Goal: Complete application form: Complete application form

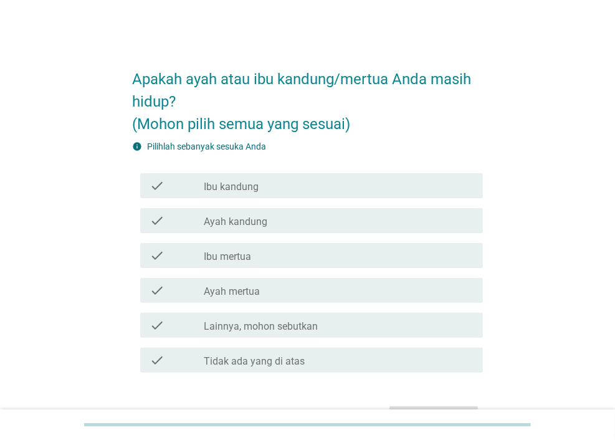
click at [237, 181] on label "Ibu kandung" at bounding box center [231, 187] width 55 height 12
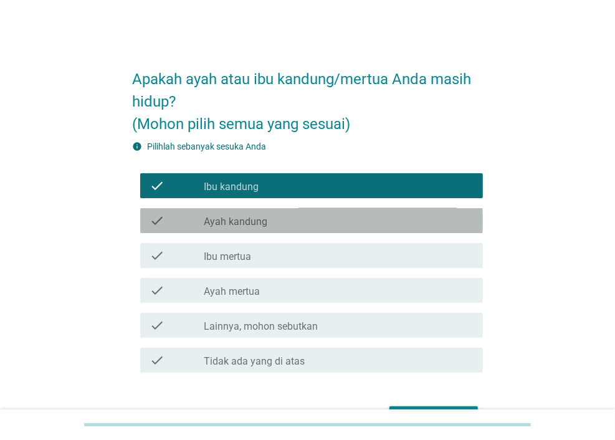
click at [238, 230] on div "check check_box_outline_blank Ayah kandung" at bounding box center [311, 220] width 343 height 25
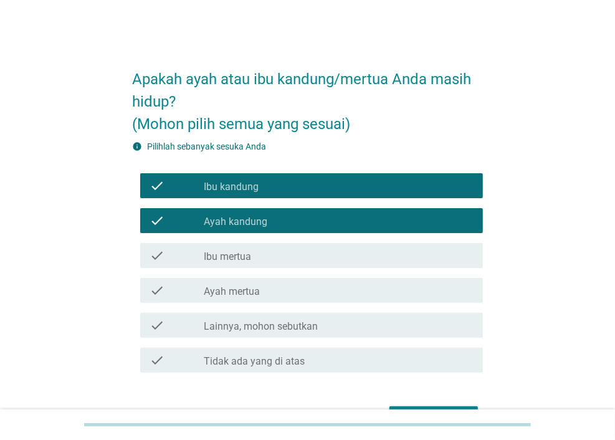
click at [249, 266] on div "check check_box_outline_blank Ibu mertua" at bounding box center [311, 255] width 343 height 25
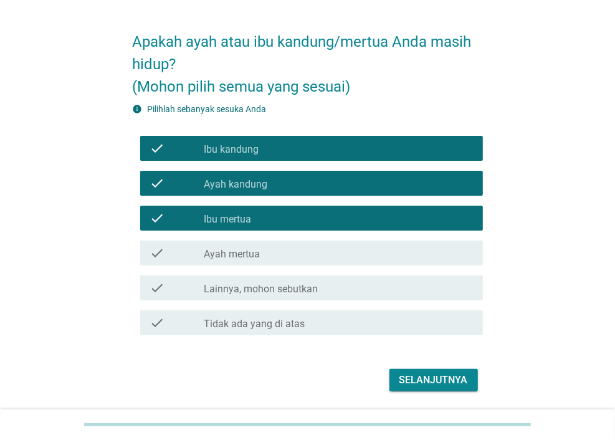
scroll to position [77, 0]
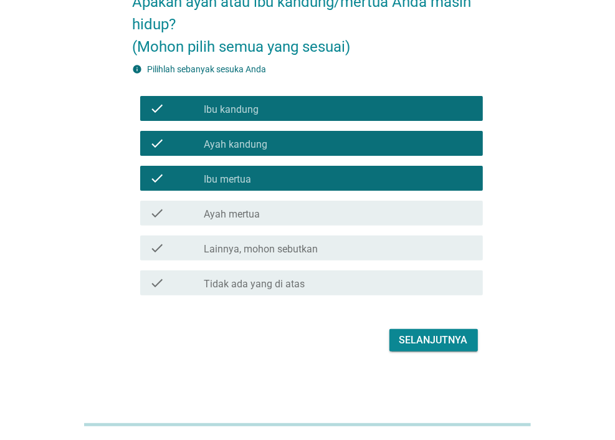
click at [418, 333] on div "Selanjutnya" at bounding box center [434, 340] width 69 height 15
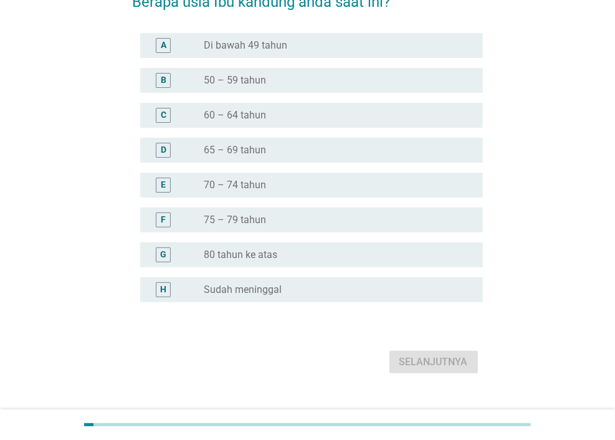
scroll to position [0, 0]
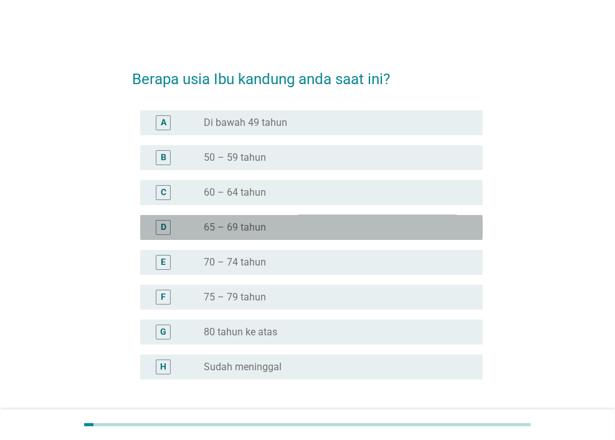
click at [330, 224] on div "radio_button_unchecked 65 – 69 tahun" at bounding box center [333, 227] width 259 height 12
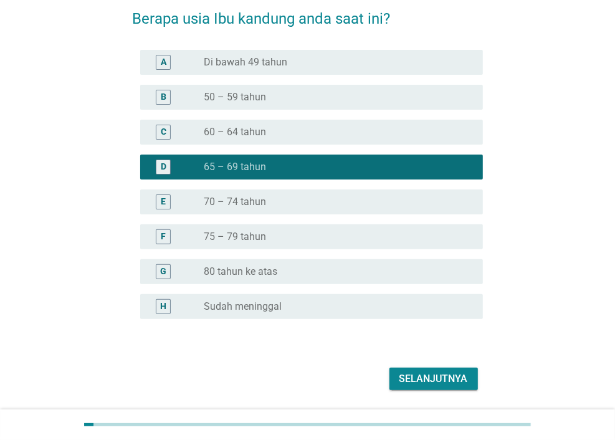
scroll to position [99, 0]
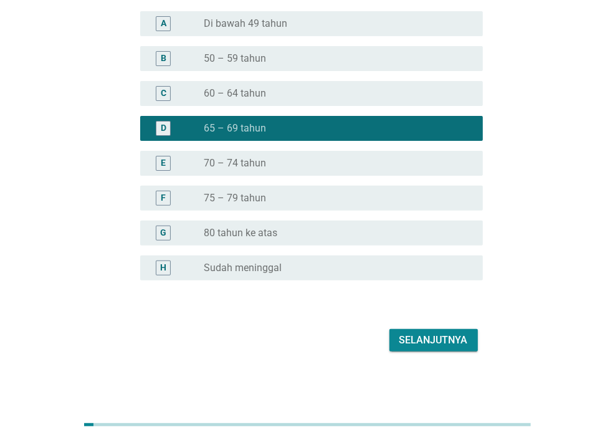
click at [428, 336] on div "Selanjutnya" at bounding box center [434, 340] width 69 height 15
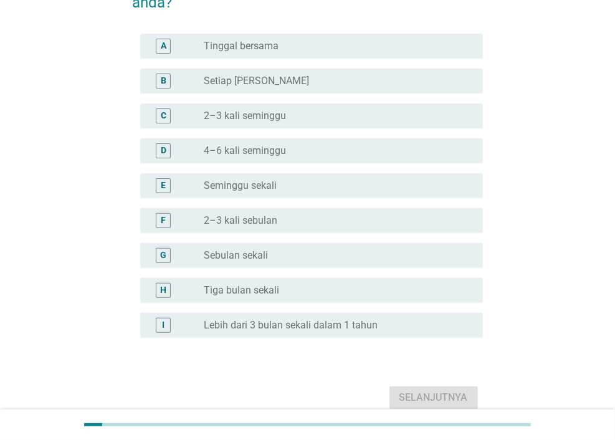
scroll to position [0, 0]
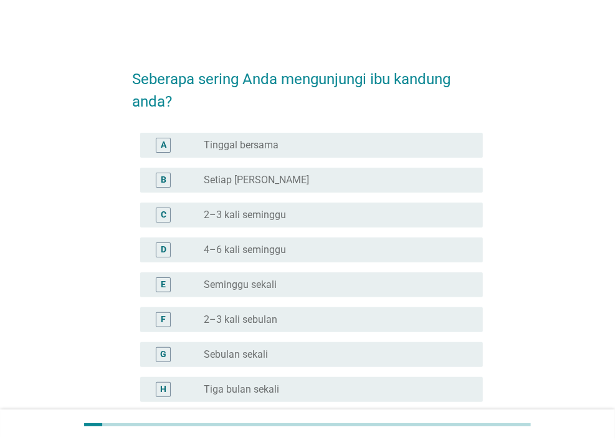
click at [201, 224] on div "C radio_button_unchecked 2–3 kali seminggu" at bounding box center [311, 215] width 343 height 25
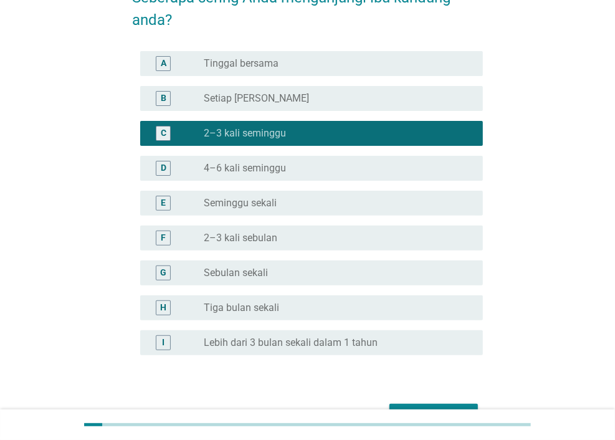
scroll to position [156, 0]
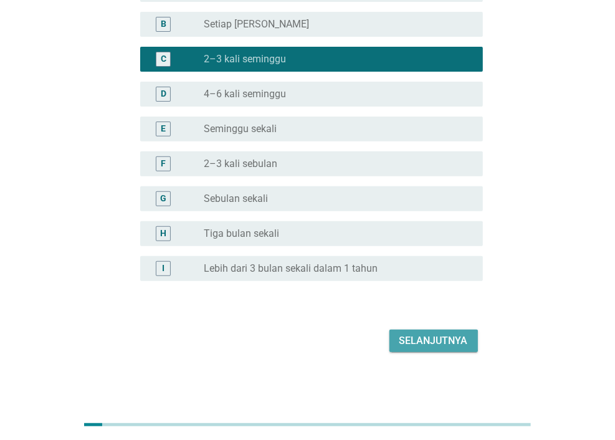
click at [457, 341] on div "Selanjutnya" at bounding box center [434, 341] width 69 height 15
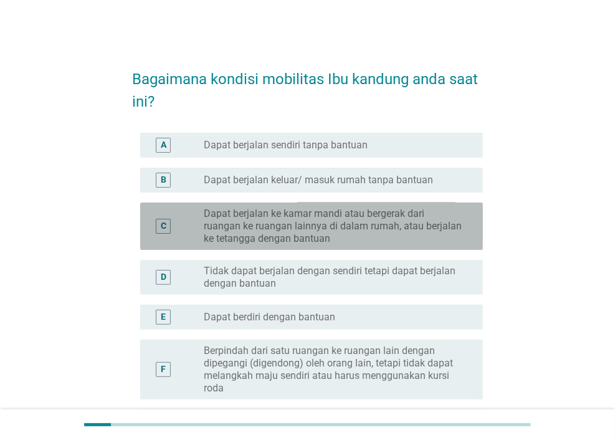
click at [214, 221] on label "Dapat berjalan ke kamar mandi atau bergerak dari ruangan ke ruangan lainnya di …" at bounding box center [333, 226] width 259 height 37
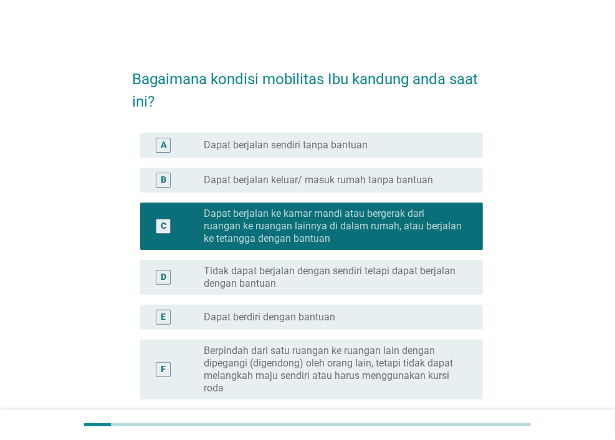
click at [245, 292] on div "D radio_button_unchecked Tidak dapat berjalan dengan sendiri tetapi dapat berja…" at bounding box center [311, 277] width 343 height 35
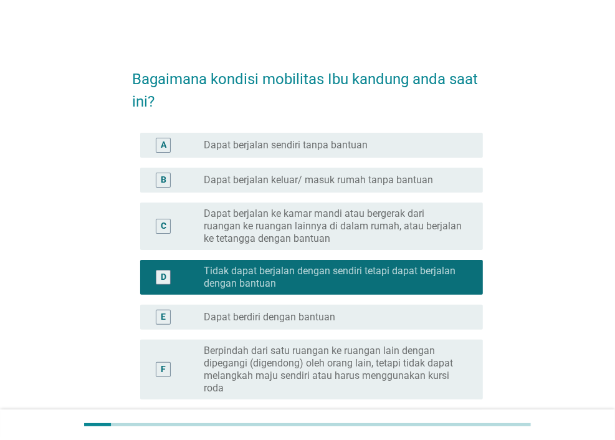
click at [250, 352] on label "Berpindah dari satu ruangan ke ruangan lain dengan dipegangi (digendong) oleh o…" at bounding box center [333, 370] width 259 height 50
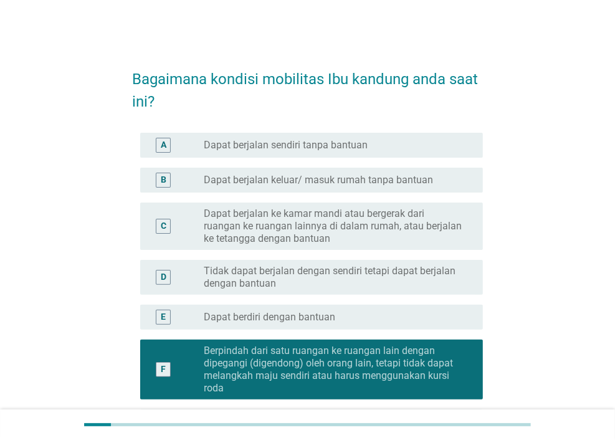
scroll to position [164, 0]
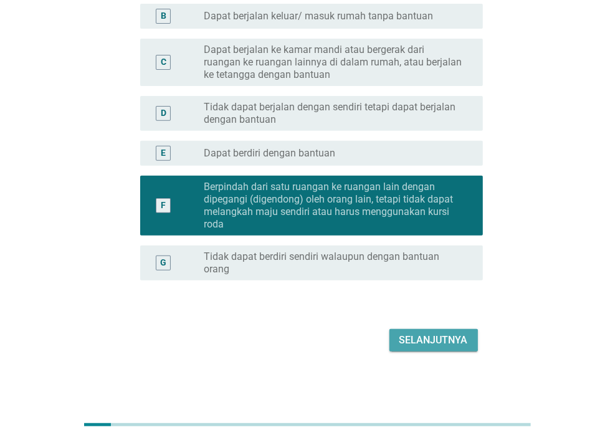
click at [412, 348] on button "Selanjutnya" at bounding box center [434, 340] width 89 height 22
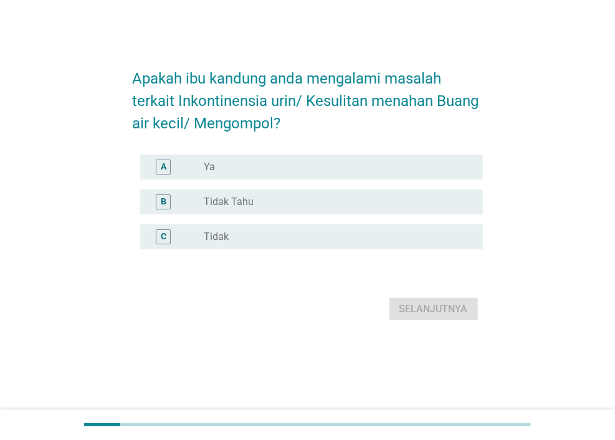
scroll to position [0, 0]
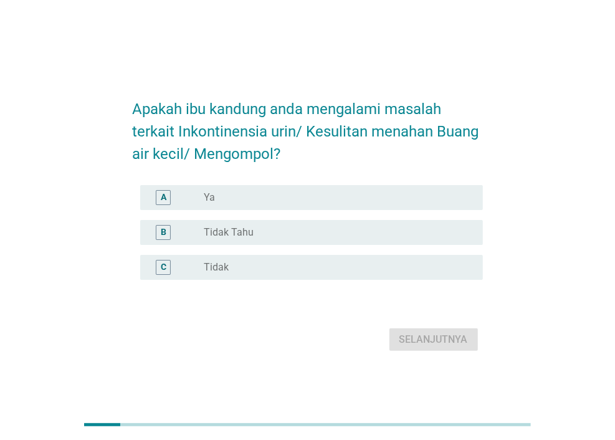
drag, startPoint x: 325, startPoint y: 179, endPoint x: 326, endPoint y: 186, distance: 7.6
click at [326, 181] on form "Apakah ibu kandung anda mengalami masalah terkait Inkontinensia urin/ Kesulitan…" at bounding box center [308, 219] width 350 height 269
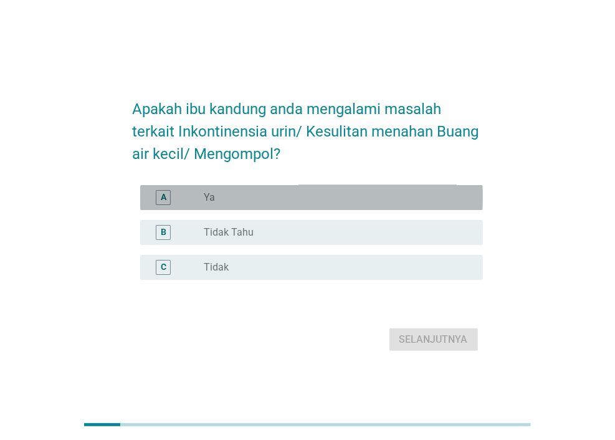
click at [327, 208] on div "A radio_button_unchecked Ya" at bounding box center [311, 197] width 343 height 25
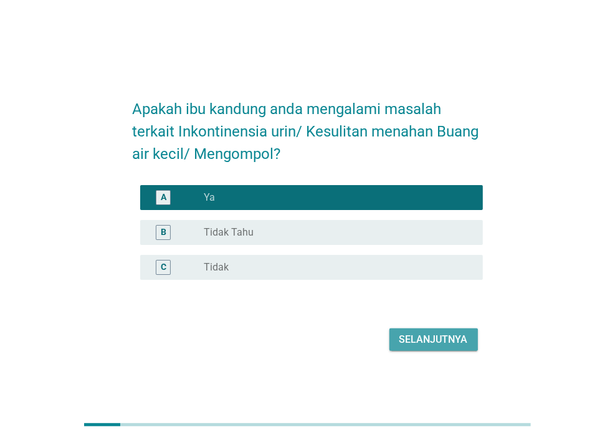
click at [433, 334] on div "Selanjutnya" at bounding box center [434, 339] width 69 height 15
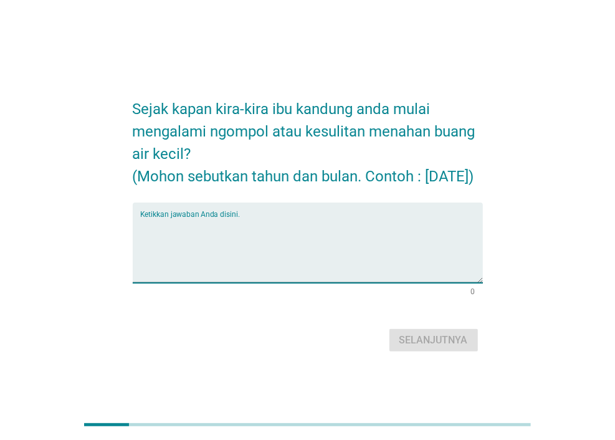
click at [307, 241] on textarea "Ketikkan jawaban Anda disini." at bounding box center [311, 250] width 343 height 65
click at [309, 234] on textarea "Ketikkan jawaban Anda disini." at bounding box center [311, 250] width 343 height 65
type textarea "[DATE]"
click at [462, 340] on button "Selanjutnya" at bounding box center [434, 340] width 89 height 22
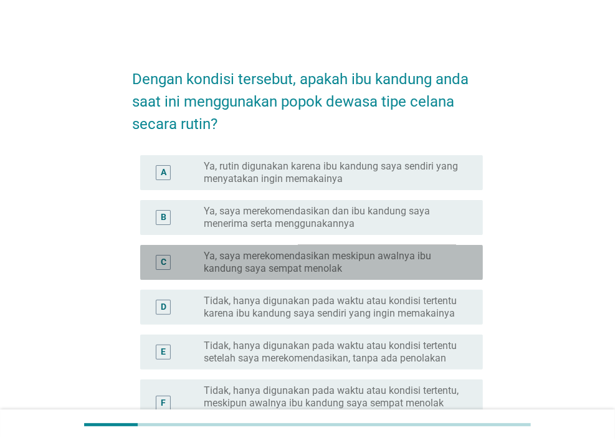
click at [392, 255] on label "Ya, saya merekomendasikan meskipun awalnya ibu kandung saya sempat menolak" at bounding box center [333, 262] width 259 height 25
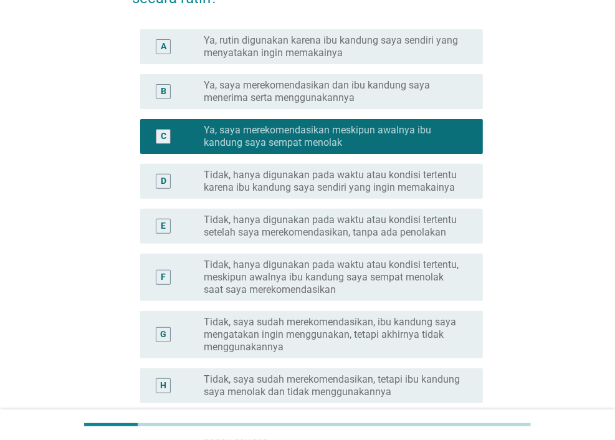
scroll to position [249, 0]
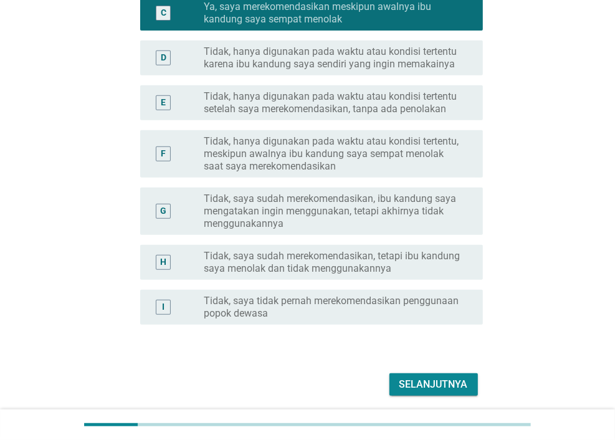
click at [433, 375] on button "Selanjutnya" at bounding box center [434, 385] width 89 height 22
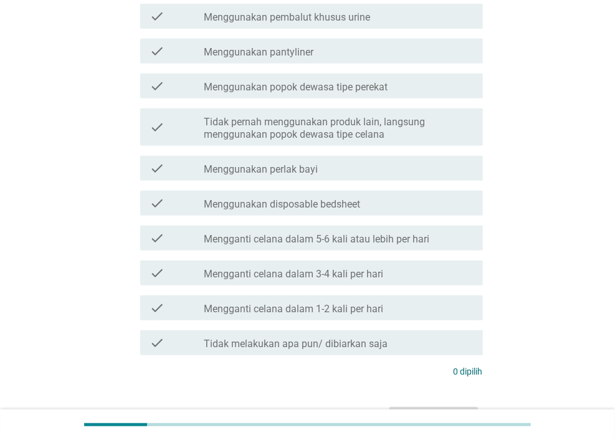
scroll to position [0, 0]
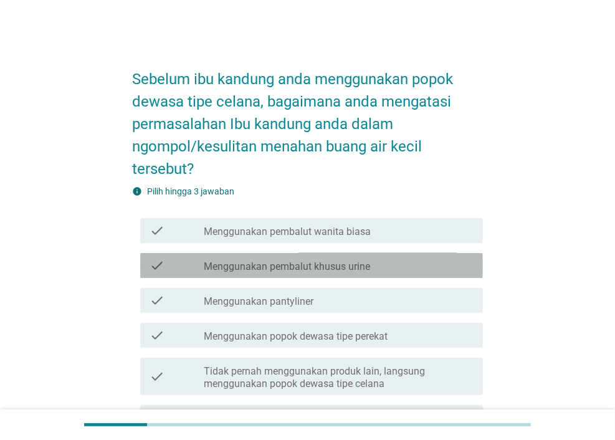
click at [359, 266] on label "Menggunakan pembalut khusus urine" at bounding box center [287, 267] width 166 height 12
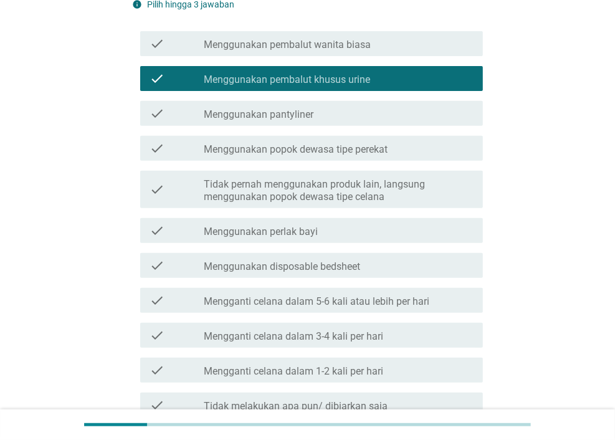
scroll to position [327, 0]
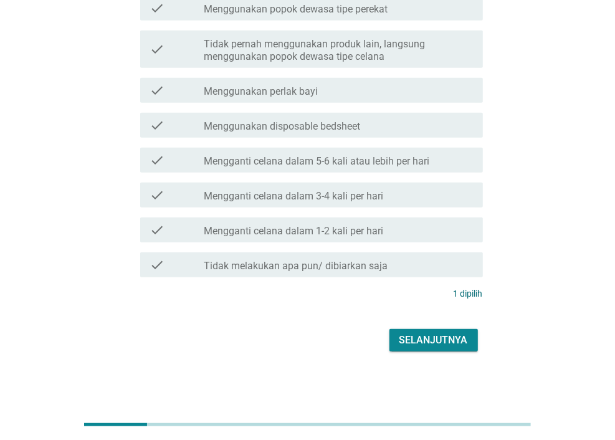
click at [458, 344] on div "Selanjutnya" at bounding box center [434, 340] width 69 height 15
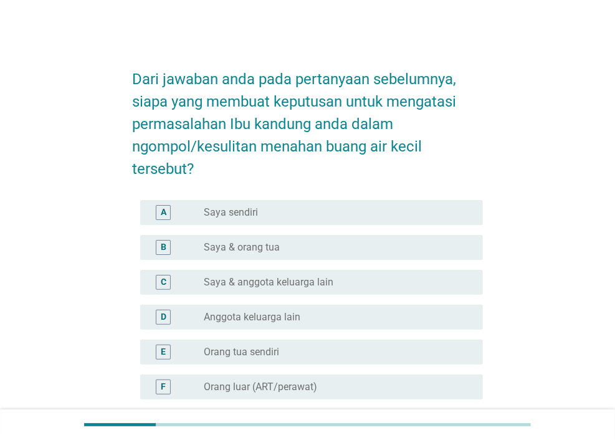
click at [368, 245] on div "radio_button_unchecked Saya & orang tua" at bounding box center [333, 247] width 259 height 12
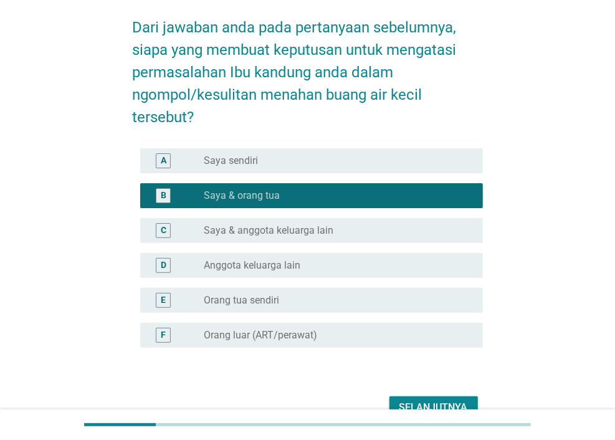
scroll to position [119, 0]
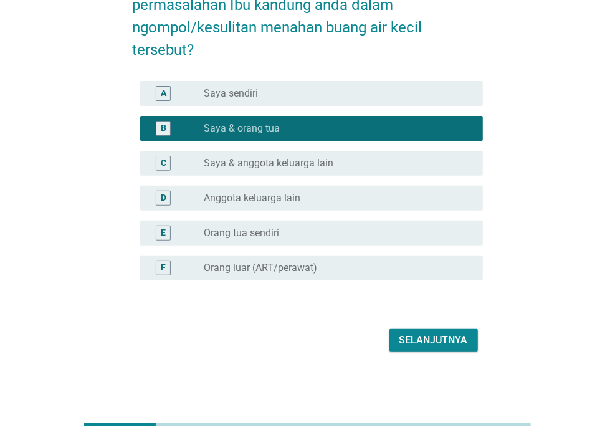
click at [427, 325] on div "Selanjutnya" at bounding box center [308, 340] width 350 height 30
click at [362, 277] on div "F radio_button_unchecked Orang luar (ART/perawat)" at bounding box center [311, 268] width 343 height 25
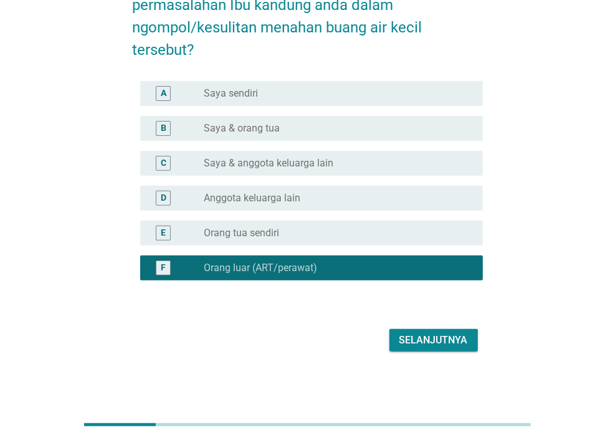
click at [317, 211] on div "D radio_button_unchecked Anggota keluarga lain" at bounding box center [308, 198] width 350 height 35
click at [275, 102] on div "A radio_button_unchecked Saya sendiri" at bounding box center [311, 93] width 343 height 25
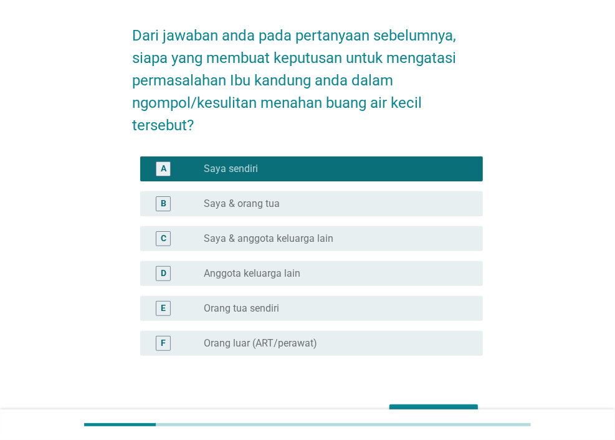
scroll to position [62, 0]
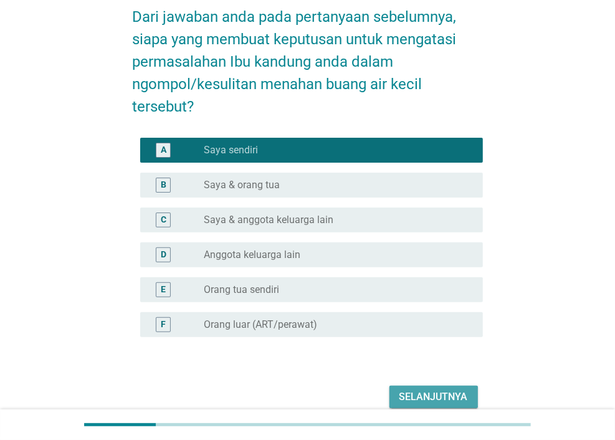
click at [448, 390] on div "Selanjutnya" at bounding box center [434, 397] width 69 height 15
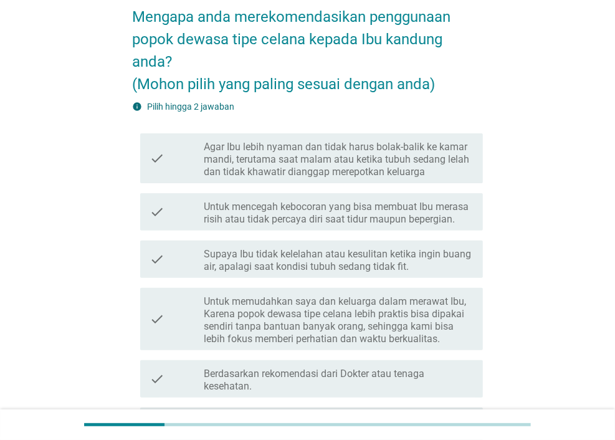
scroll to position [0, 0]
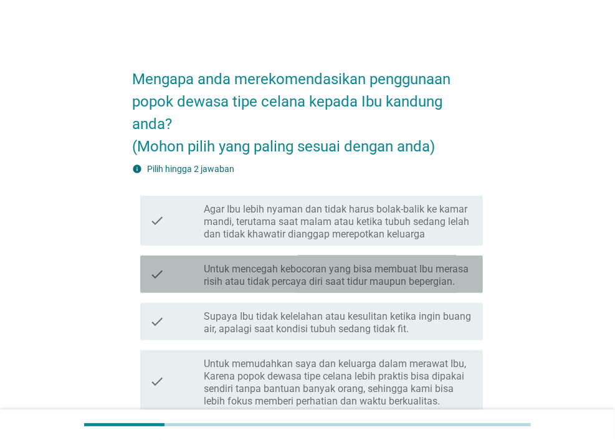
click at [337, 291] on div "check check_box_outline_blank Untuk mencegah kebocoran yang bisa membuat Ibu me…" at bounding box center [311, 274] width 343 height 37
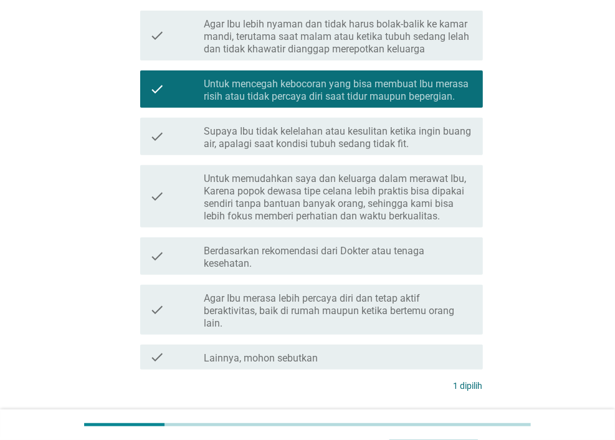
scroll to position [187, 0]
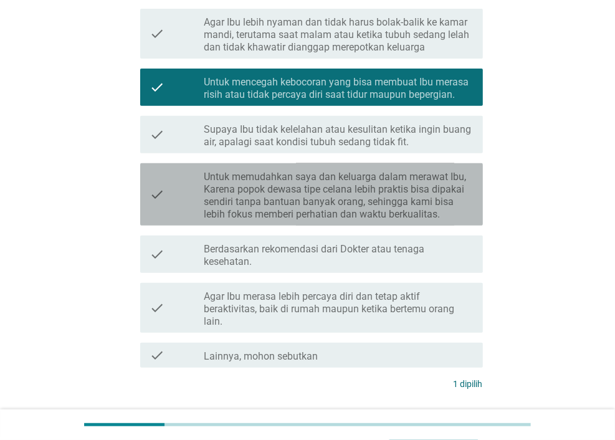
click at [285, 195] on label "Untuk memudahkan saya dan keluarga dalam merawat Ibu, Karena popok dewasa tipe …" at bounding box center [338, 196] width 269 height 50
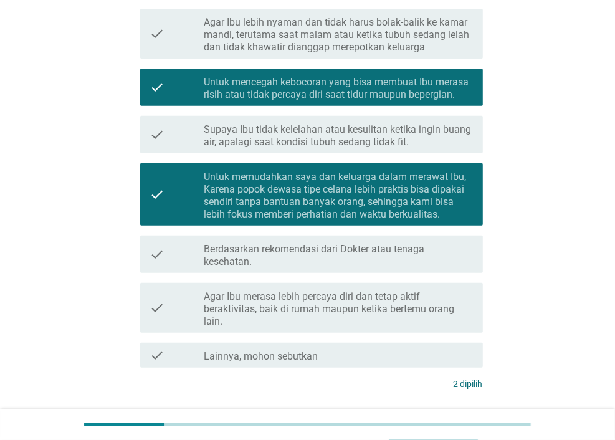
scroll to position [277, 0]
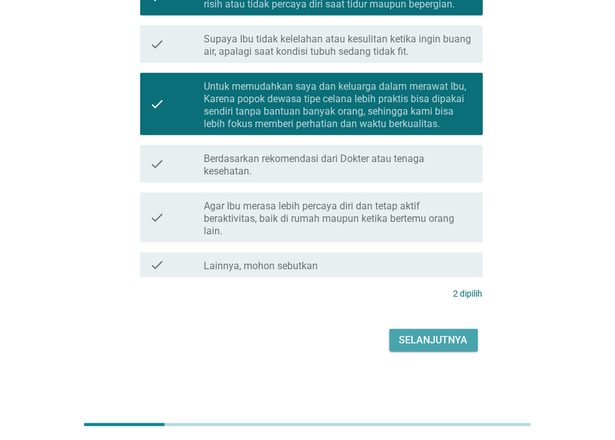
click at [430, 330] on button "Selanjutnya" at bounding box center [434, 340] width 89 height 22
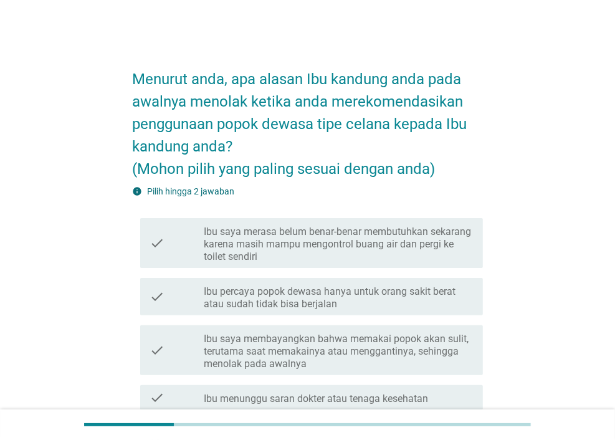
click at [397, 297] on label "Ibu percaya popok dewasa hanya untuk orang sakit berat atau sudah tidak bisa be…" at bounding box center [338, 298] width 269 height 25
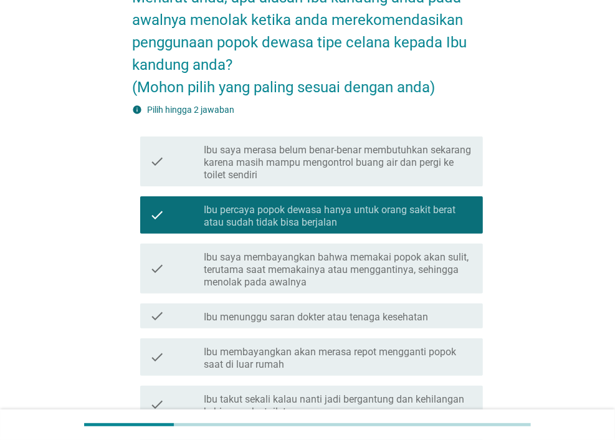
scroll to position [187, 0]
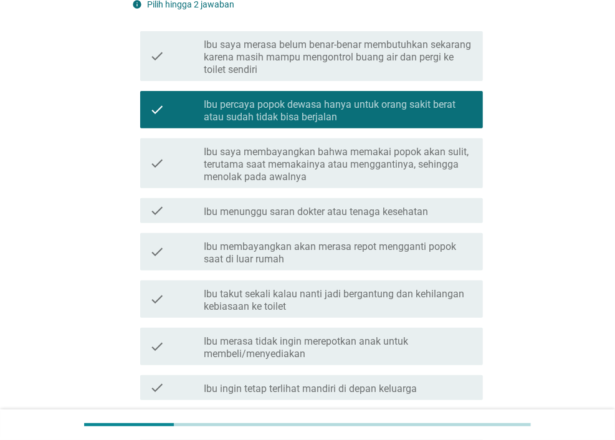
click at [313, 206] on label "Ibu menunggu saran dokter atau tenaga kesehatan" at bounding box center [316, 212] width 224 height 12
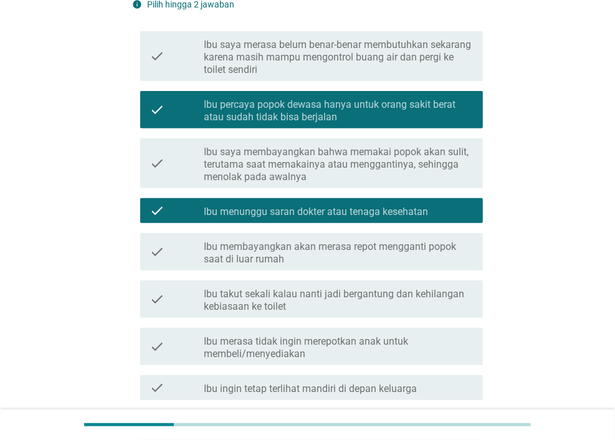
click at [329, 302] on label "Ibu takut sekali kalau nanti jadi bergantung dan kehilangan kebiasaan ke toilet" at bounding box center [338, 300] width 269 height 25
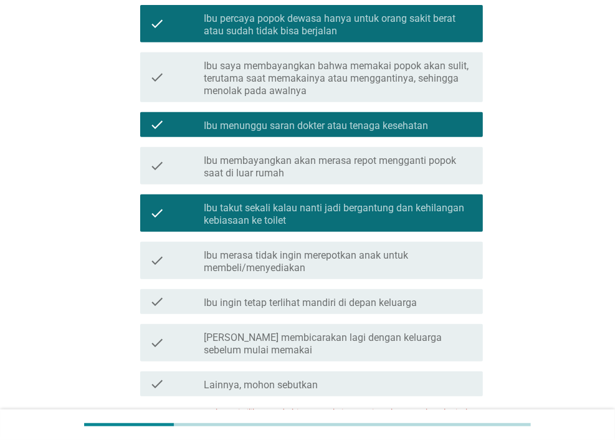
scroll to position [374, 0]
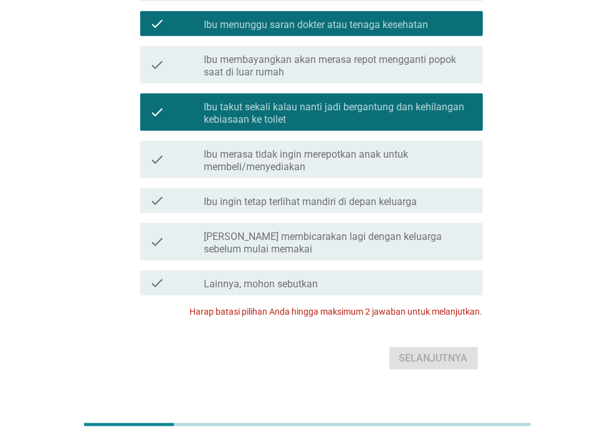
click at [412, 347] on div "Selanjutnya" at bounding box center [308, 359] width 350 height 30
click at [261, 234] on label "[PERSON_NAME] membicarakan lagi dengan keluarga sebelum mulai memakai" at bounding box center [338, 243] width 269 height 25
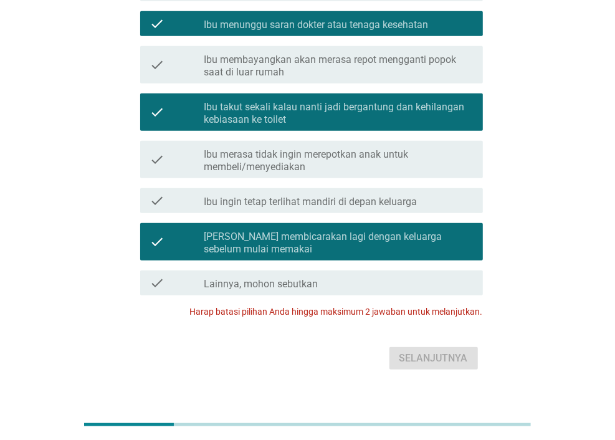
click at [432, 359] on div "Selanjutnya" at bounding box center [308, 359] width 350 height 30
click at [274, 212] on div "check check_box_outline_blank Ibu ingin tetap terlihat mandiri di depan keluarga" at bounding box center [311, 200] width 343 height 25
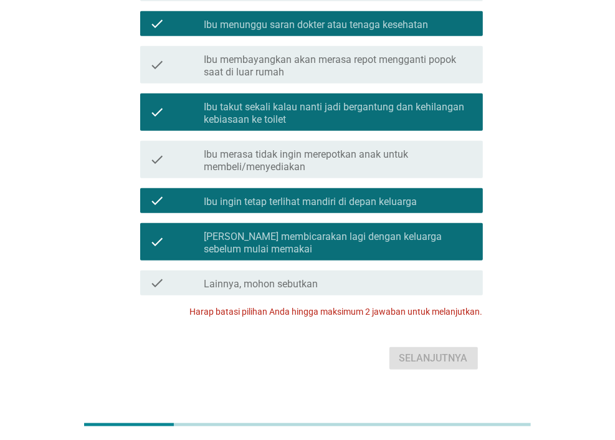
click at [316, 224] on div "check check_box Ingin membicarakan lagi dengan keluarga sebelum mulai memakai" at bounding box center [311, 241] width 343 height 37
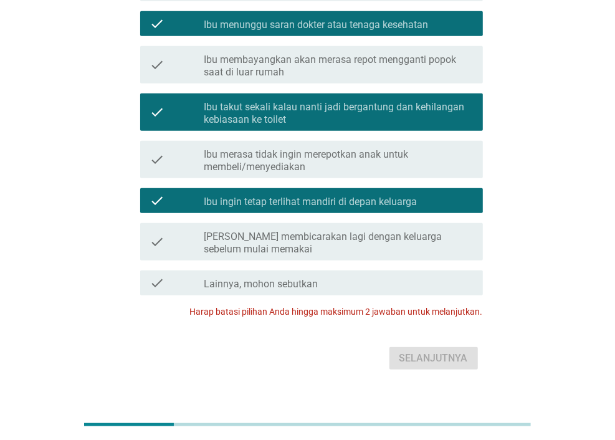
click at [352, 212] on div "check check_box_outline_blank Ibu ingin tetap terlihat mandiri di depan keluarga" at bounding box center [311, 200] width 343 height 25
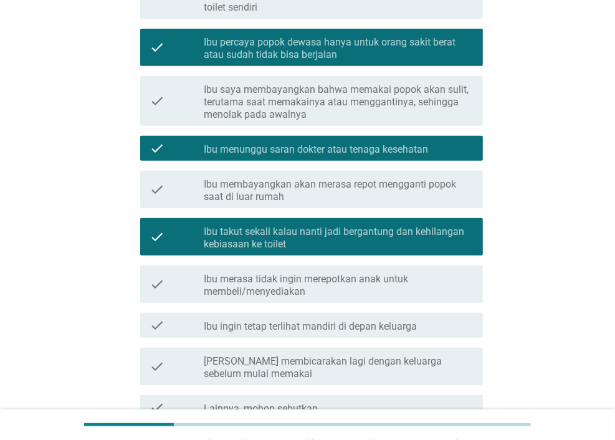
click at [324, 153] on label "Ibu menunggu saran dokter atau tenaga kesehatan" at bounding box center [316, 149] width 224 height 12
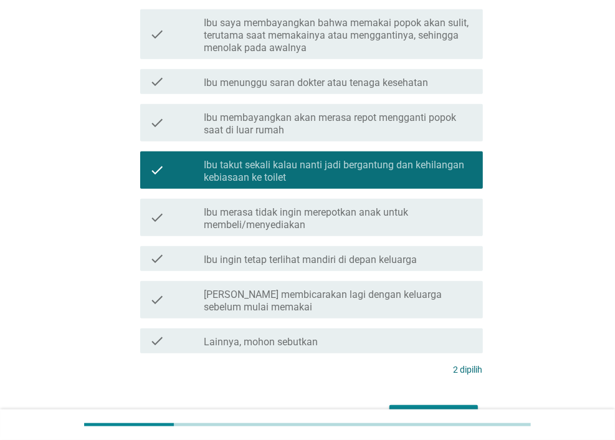
scroll to position [392, 0]
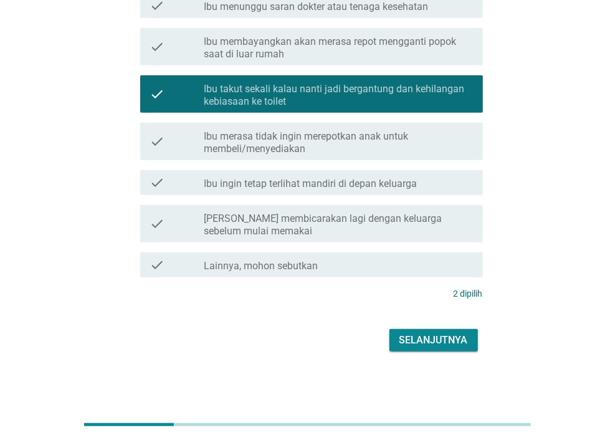
click at [465, 337] on div "Selanjutnya" at bounding box center [434, 340] width 69 height 15
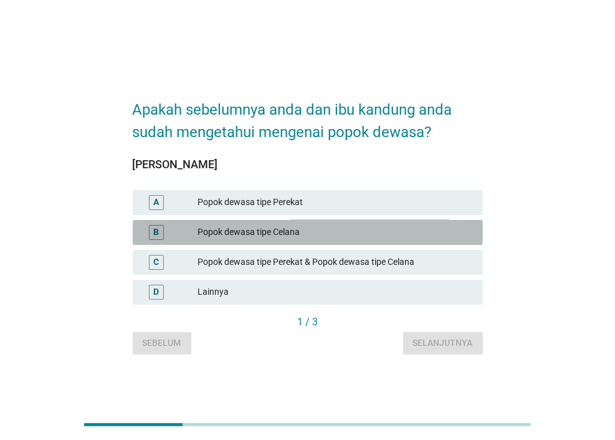
click at [324, 228] on div "Popok dewasa tipe Celana" at bounding box center [336, 232] width 276 height 15
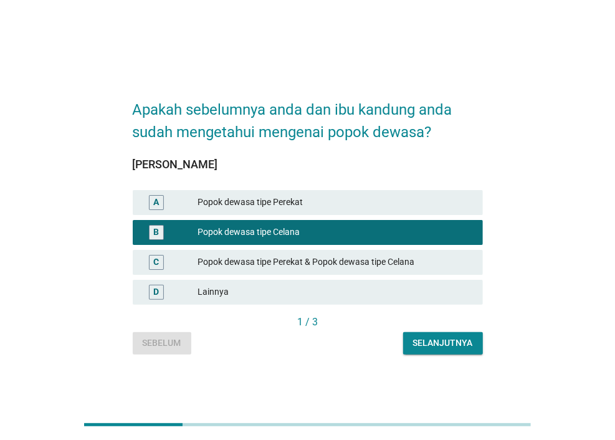
click at [436, 347] on div "Selanjutnya" at bounding box center [443, 343] width 60 height 13
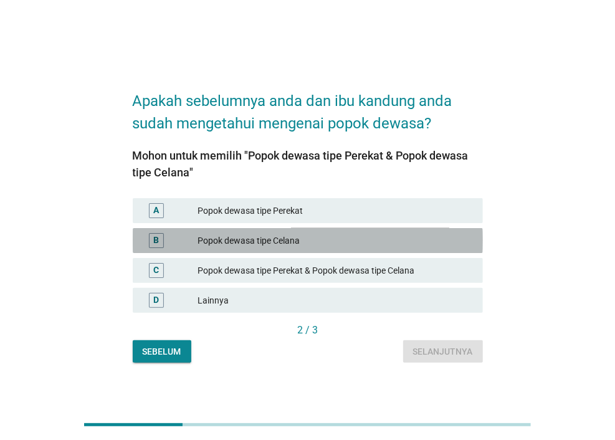
click at [316, 247] on div "Popok dewasa tipe Celana" at bounding box center [336, 240] width 276 height 15
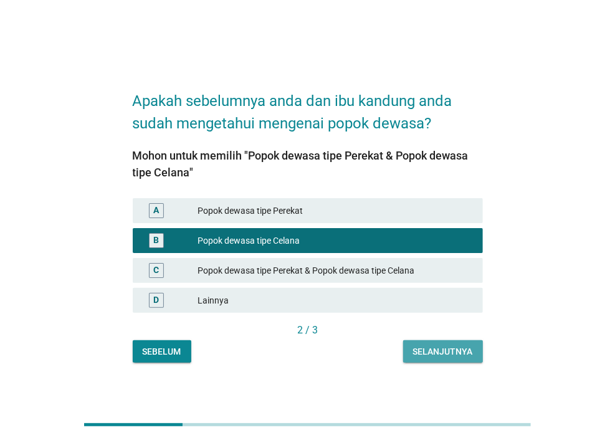
click at [415, 341] on button "Selanjutnya" at bounding box center [443, 351] width 80 height 22
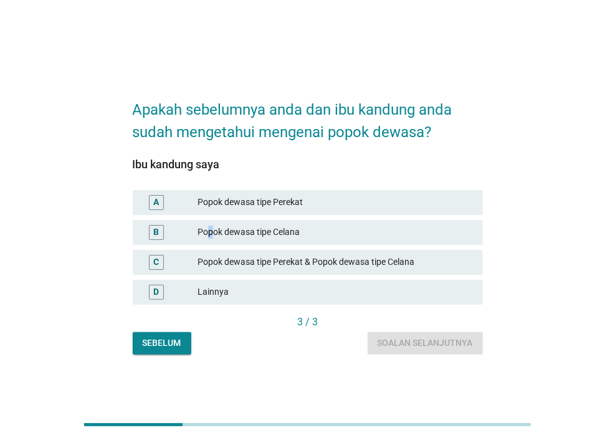
click at [212, 223] on div "B Popok dewasa tipe Celana" at bounding box center [308, 232] width 350 height 25
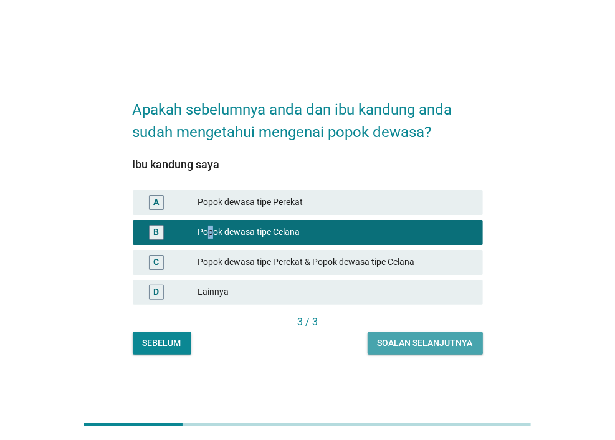
click at [423, 344] on div "Soalan selanjutnya" at bounding box center [425, 343] width 95 height 13
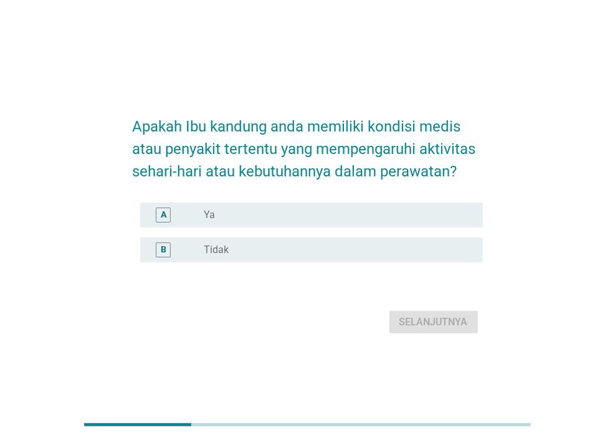
click at [272, 218] on div "radio_button_unchecked Ya" at bounding box center [333, 215] width 259 height 12
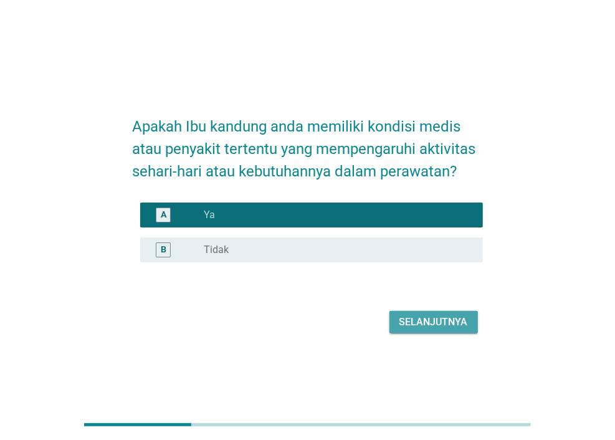
click at [422, 319] on div "Selanjutnya" at bounding box center [434, 322] width 69 height 15
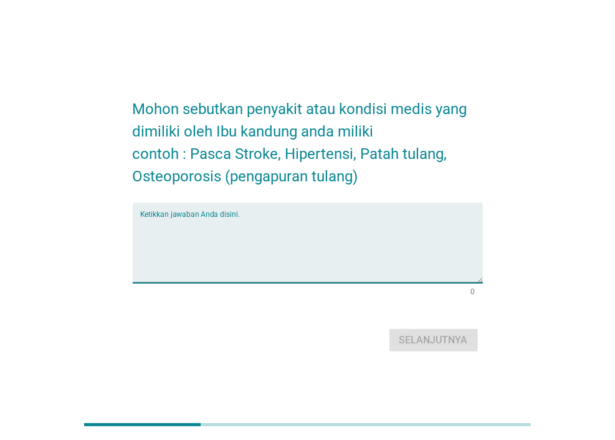
click at [297, 236] on textarea "Ketikkan jawaban Anda disini." at bounding box center [311, 250] width 343 height 65
type textarea "Tidak Ada"
click at [449, 336] on div "Selanjutnya" at bounding box center [434, 340] width 69 height 15
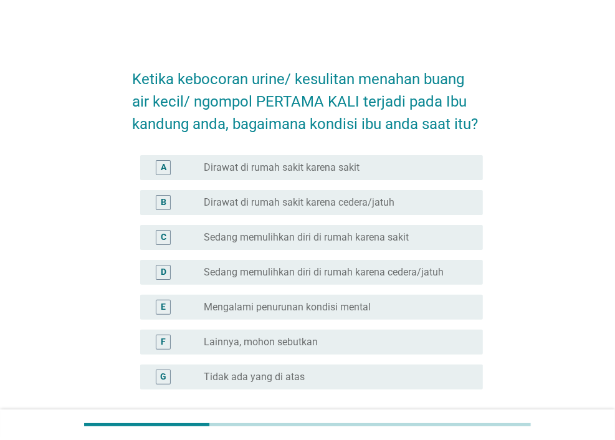
click at [352, 238] on label "Sedang memulihkan diri di rumah karena sakit" at bounding box center [306, 237] width 205 height 12
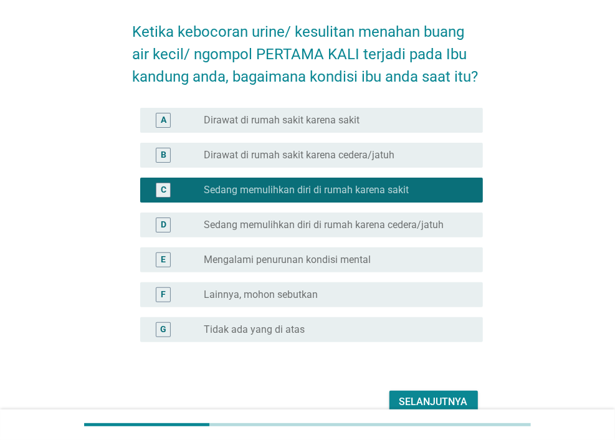
scroll to position [109, 0]
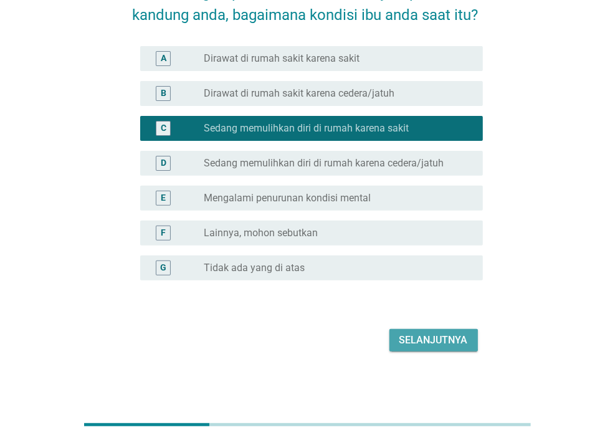
click at [432, 341] on div "Selanjutnya" at bounding box center [434, 340] width 69 height 15
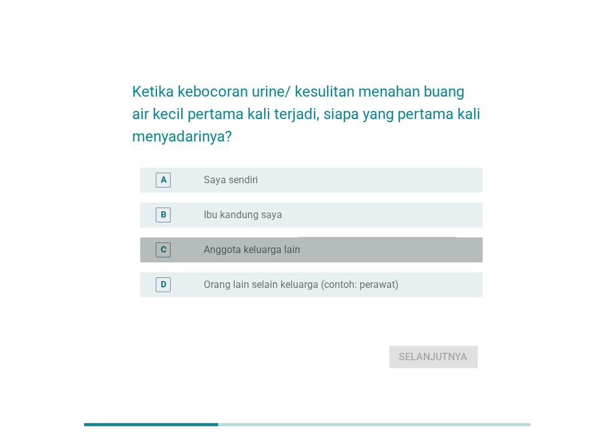
click at [335, 243] on div "radio_button_unchecked Anggota keluarga lain" at bounding box center [338, 250] width 269 height 15
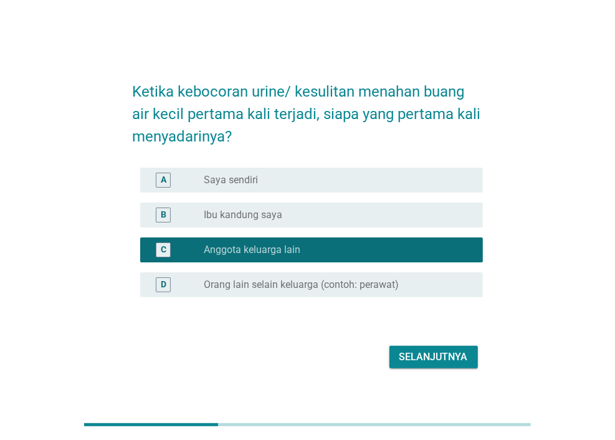
click at [447, 355] on div "Selanjutnya" at bounding box center [434, 357] width 69 height 15
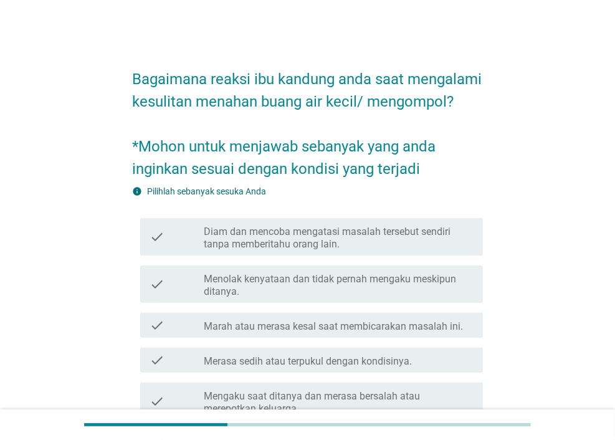
click at [414, 308] on div "check check_box_outline_blank Menolak kenyataan dan tidak pernah mengaku meskip…" at bounding box center [308, 284] width 350 height 47
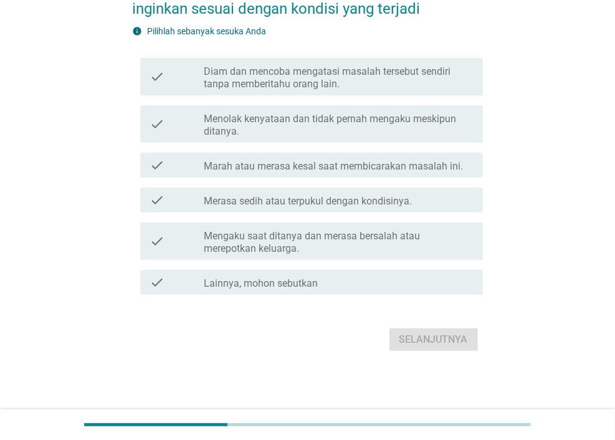
scroll to position [182, 0]
click at [259, 150] on div "check check_box_outline_blank Marah atau merasa kesal saat membicarakan masalah…" at bounding box center [308, 165] width 350 height 35
click at [244, 161] on label "Marah atau merasa kesal saat membicarakan masalah ini." at bounding box center [333, 166] width 259 height 12
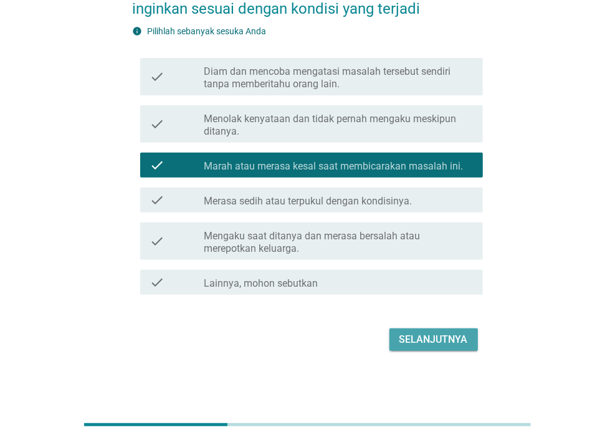
click at [453, 333] on div "Selanjutnya" at bounding box center [434, 339] width 69 height 15
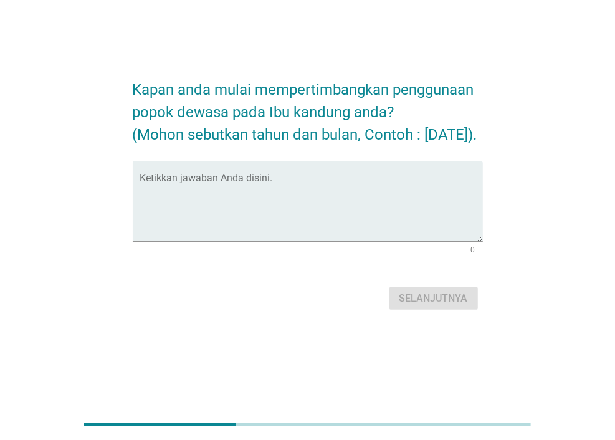
scroll to position [0, 0]
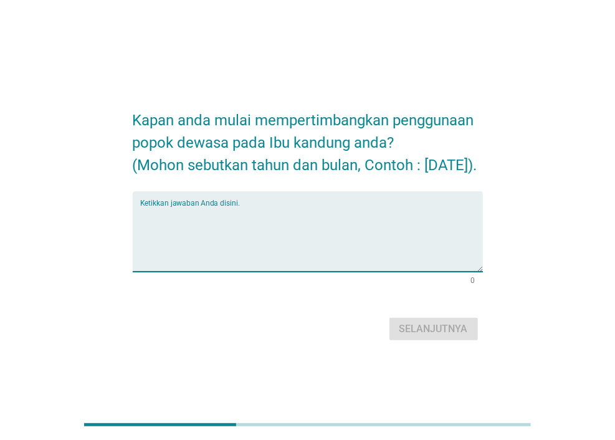
click at [353, 258] on textarea "Ketikkan jawaban Anda disini." at bounding box center [311, 238] width 343 height 65
type textarea "seja [DATE]"
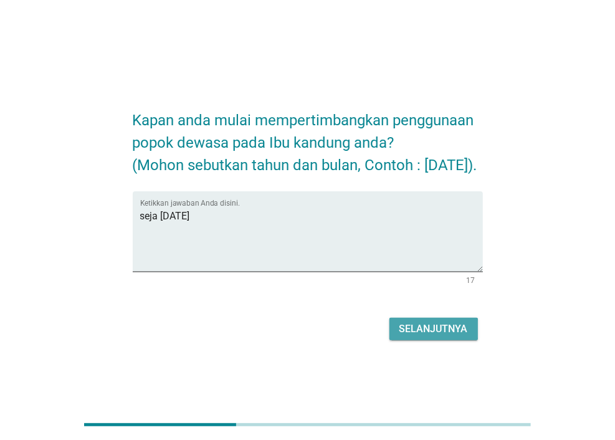
click at [425, 329] on button "Selanjutnya" at bounding box center [434, 329] width 89 height 22
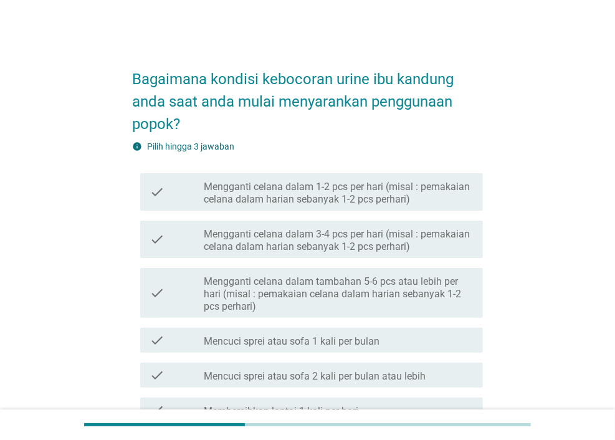
click at [412, 286] on label "Mengganti celana dalam tambahan 5-6 pcs atau lebih per hari (misal : pemakaian …" at bounding box center [338, 294] width 269 height 37
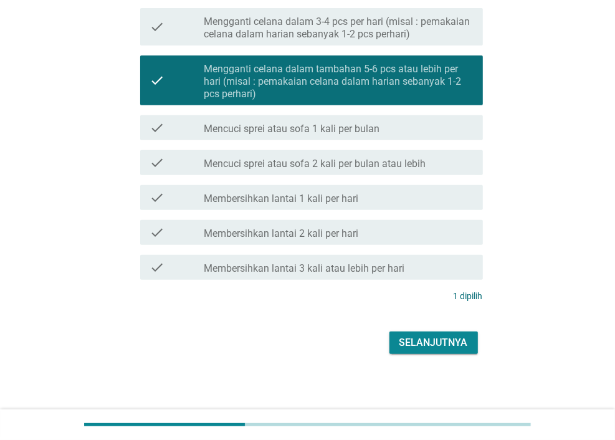
scroll to position [215, 0]
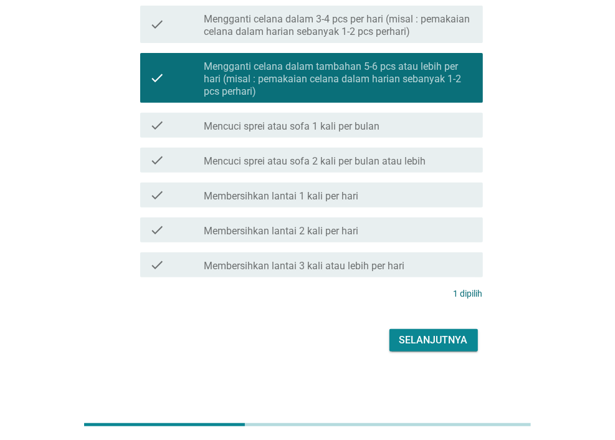
click at [443, 341] on div "Selanjutnya" at bounding box center [434, 340] width 69 height 15
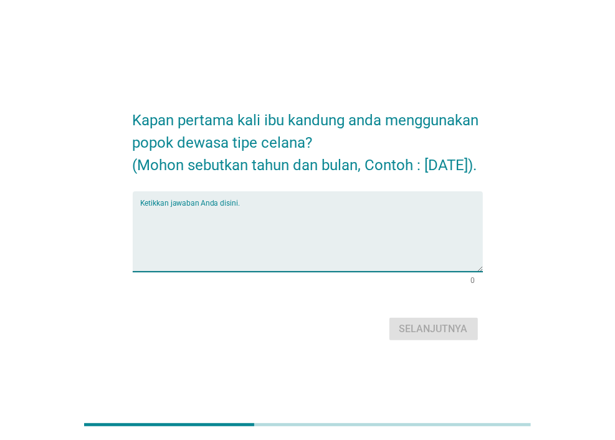
click at [389, 241] on textarea "Ketikkan jawaban Anda disini." at bounding box center [311, 238] width 343 height 65
type textarea "j"
type textarea "[DATE]"
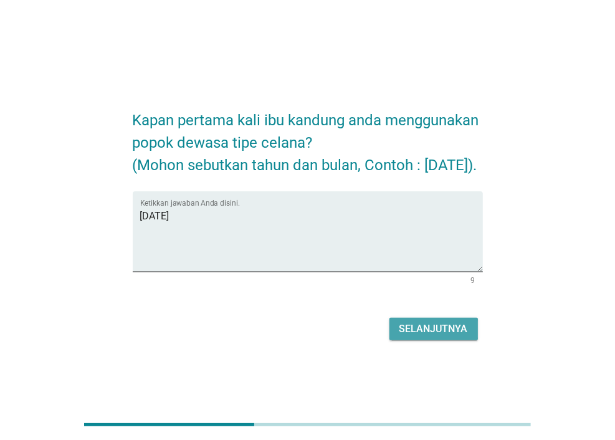
click at [453, 337] on div "Selanjutnya" at bounding box center [434, 329] width 69 height 15
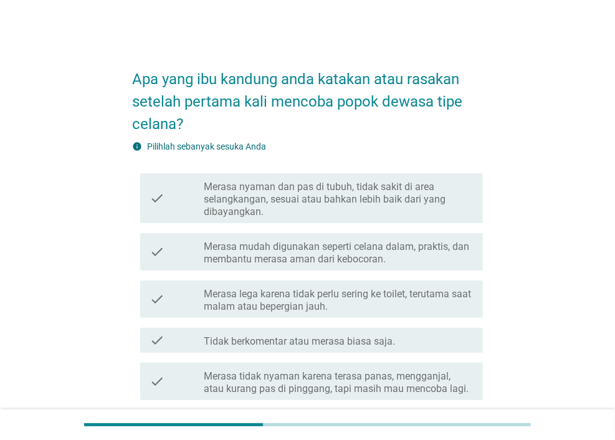
click at [435, 317] on div "check check_box_outline_blank Merasa lega karena tidak perlu sering ke toilet, …" at bounding box center [311, 299] width 343 height 37
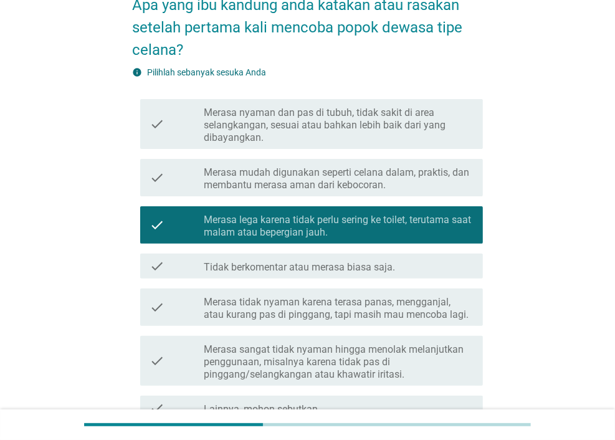
scroll to position [187, 0]
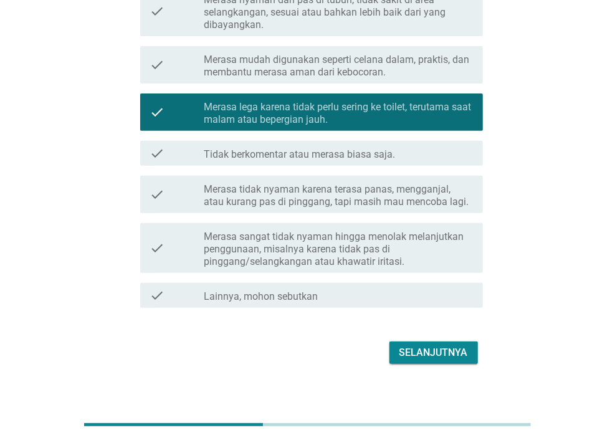
click at [422, 291] on div "check_box_outline_blank Lainnya, mohon sebutkan" at bounding box center [338, 295] width 269 height 15
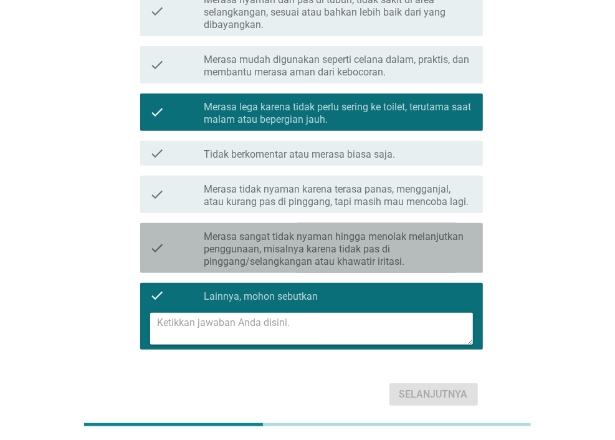
click at [363, 252] on label "Merasa sangat tidak nyaman hingga menolak melanjutkan penggunaan, misalnya kare…" at bounding box center [338, 249] width 269 height 37
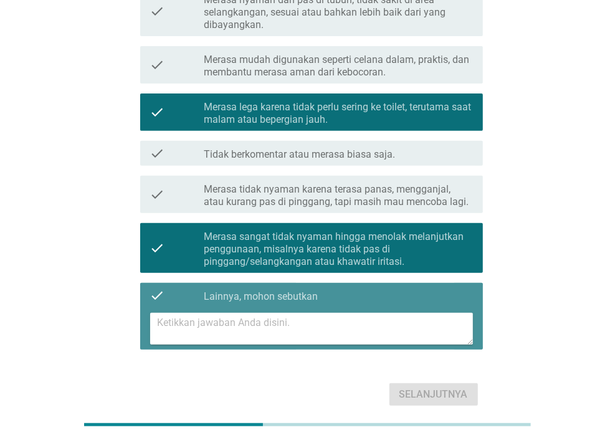
click at [341, 301] on div "check_box_outline_blank Lainnya, mohon sebutkan" at bounding box center [338, 295] width 269 height 15
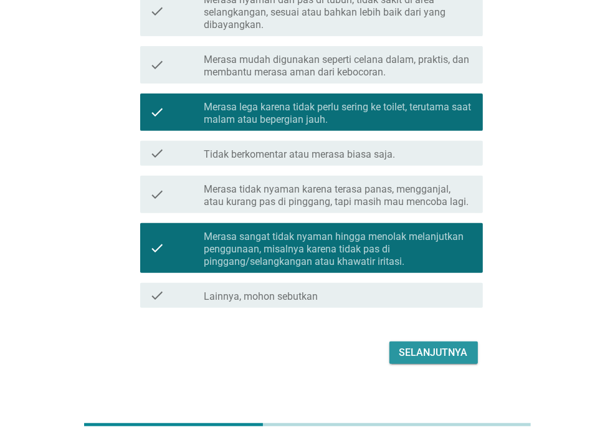
click at [446, 342] on button "Selanjutnya" at bounding box center [434, 353] width 89 height 22
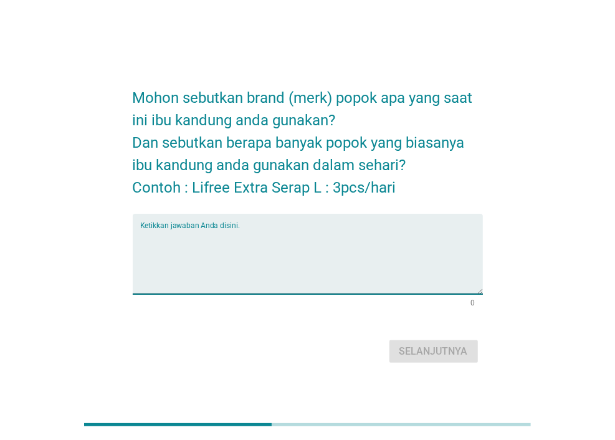
click at [403, 258] on textarea "Ketikkan jawaban Anda disini." at bounding box center [311, 261] width 343 height 65
type textarea "l"
type textarea "popoku"
click at [426, 351] on div "Selanjutnya" at bounding box center [434, 351] width 69 height 15
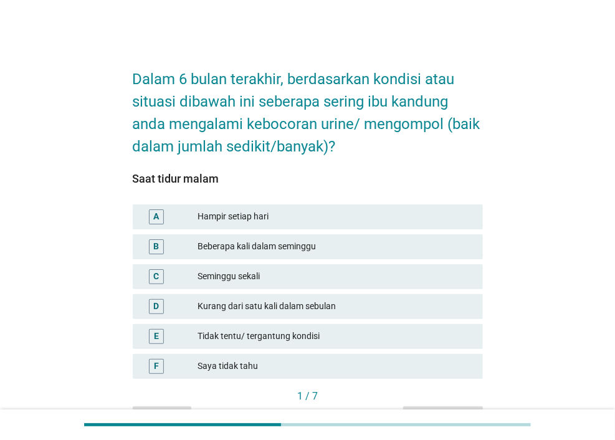
click at [324, 301] on div "Kurang dari satu kali dalam sebulan" at bounding box center [336, 306] width 276 height 15
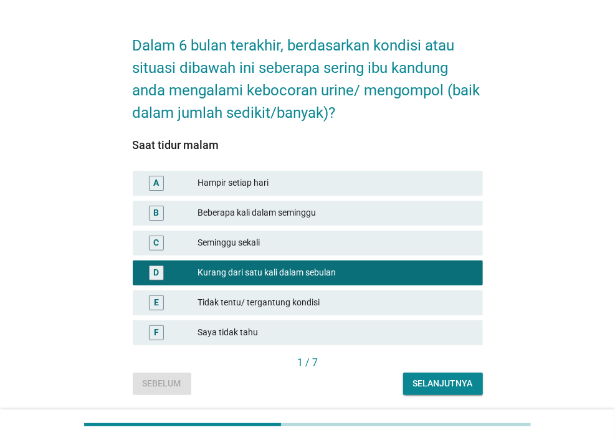
scroll to position [62, 0]
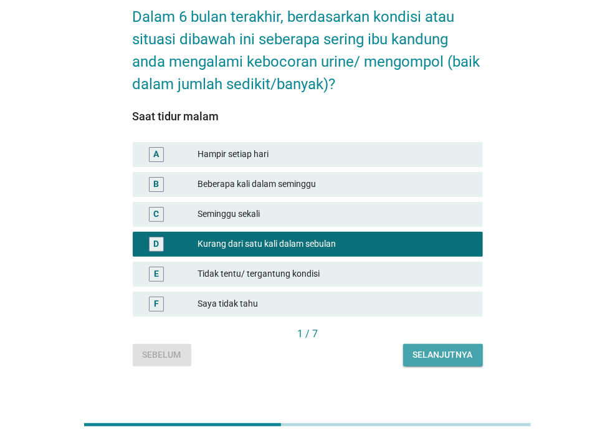
click at [430, 358] on div "Selanjutnya" at bounding box center [443, 355] width 60 height 13
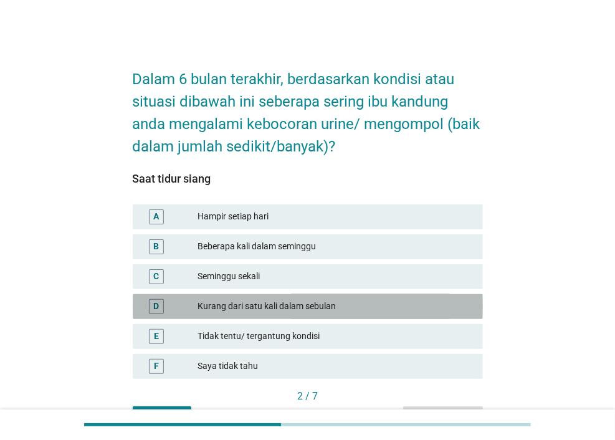
click at [361, 302] on div "Kurang dari satu kali dalam sebulan" at bounding box center [336, 306] width 276 height 15
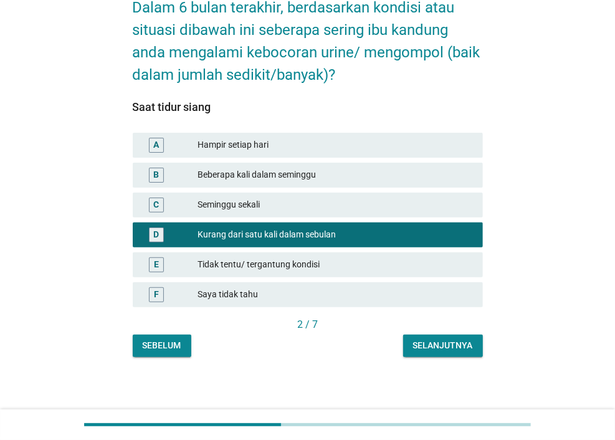
scroll to position [74, 0]
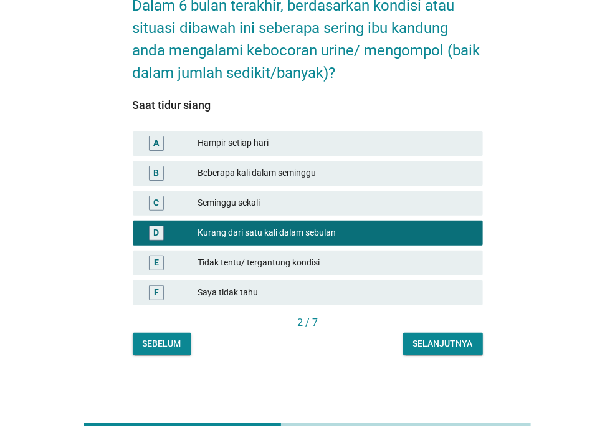
click at [417, 333] on button "Selanjutnya" at bounding box center [443, 344] width 80 height 22
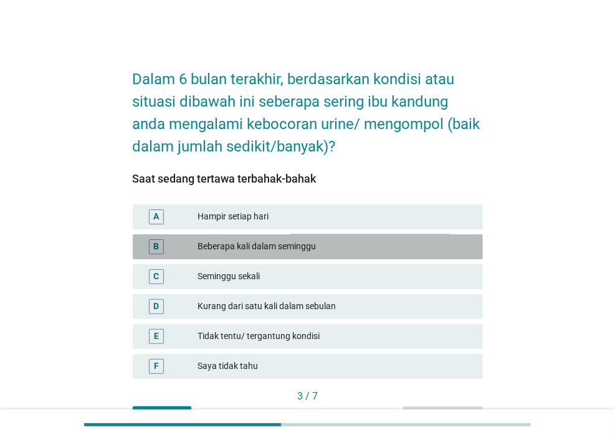
click at [296, 243] on div "Beberapa kali dalam seminggu" at bounding box center [336, 246] width 276 height 15
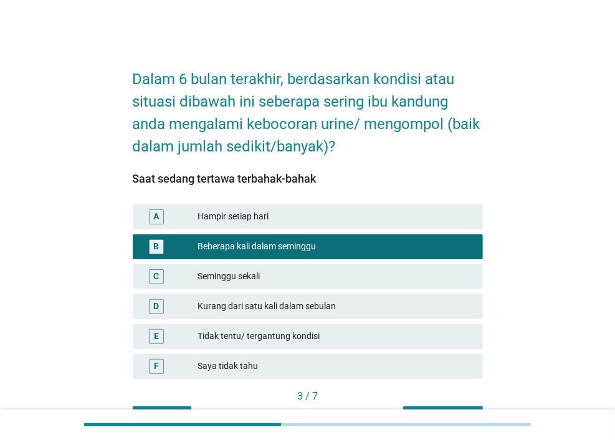
scroll to position [62, 0]
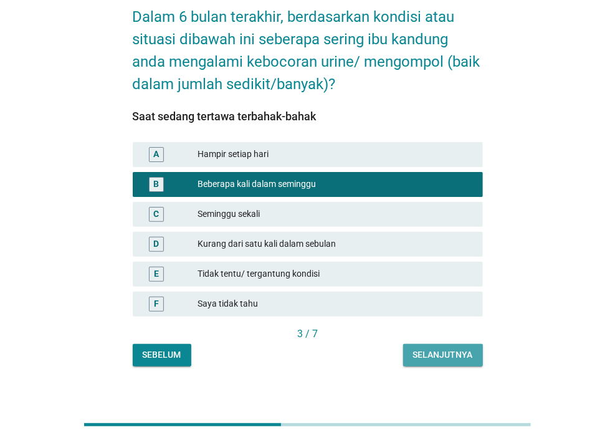
click at [427, 353] on div "Selanjutnya" at bounding box center [443, 355] width 60 height 13
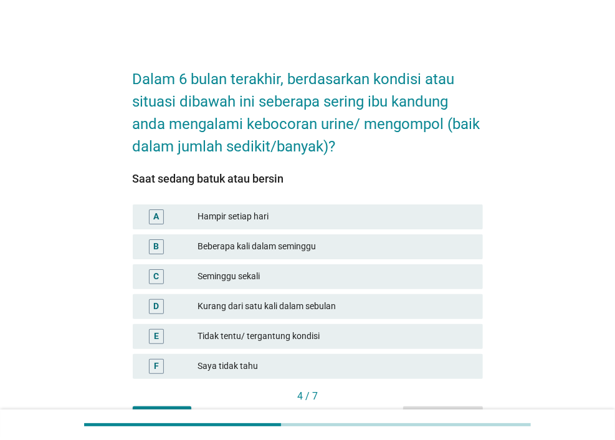
click at [364, 257] on div "B Beberapa kali dalam seminggu" at bounding box center [308, 246] width 350 height 25
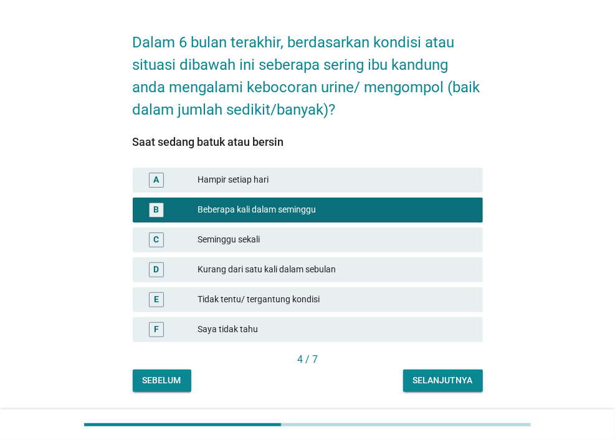
scroll to position [74, 0]
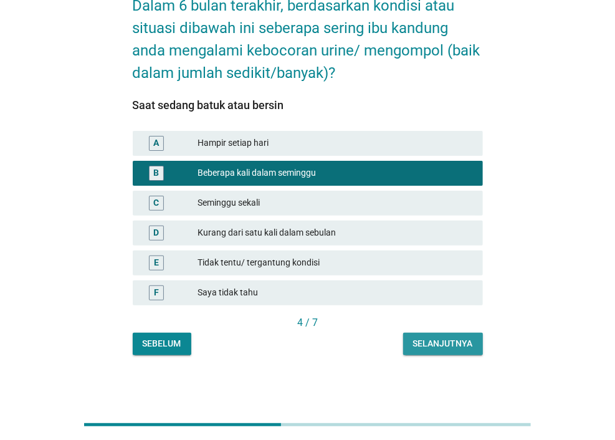
click at [435, 338] on button "Selanjutnya" at bounding box center [443, 344] width 80 height 22
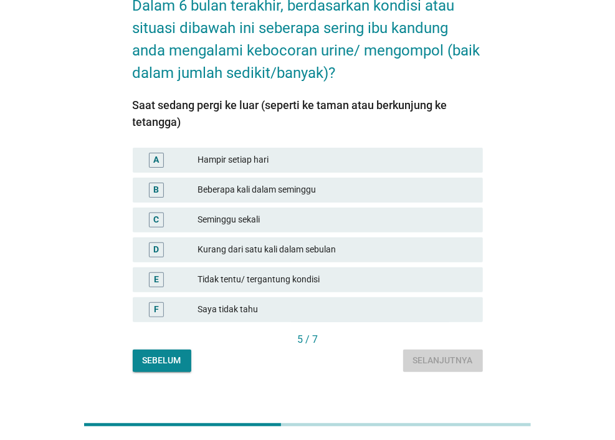
scroll to position [0, 0]
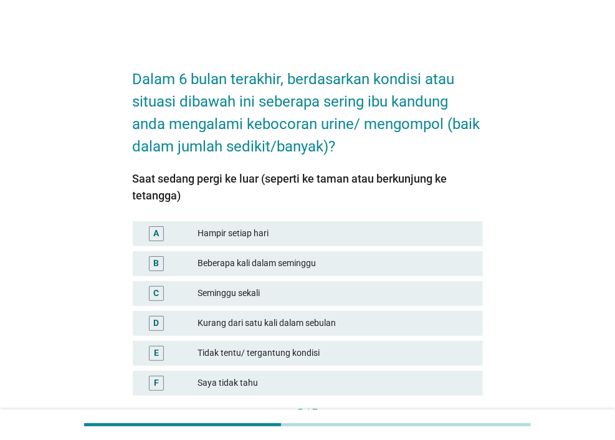
click at [362, 296] on div "Seminggu sekali" at bounding box center [336, 293] width 276 height 15
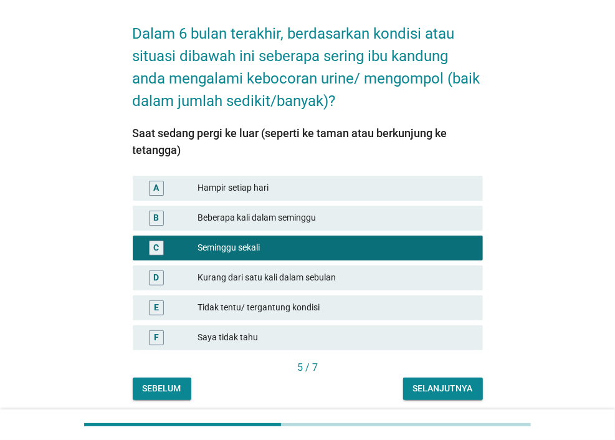
scroll to position [90, 0]
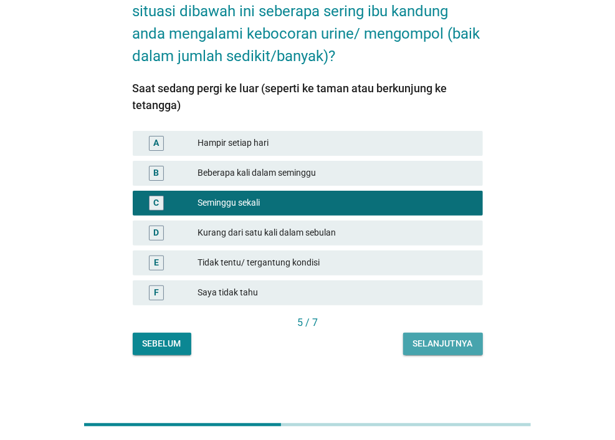
click at [437, 352] on button "Selanjutnya" at bounding box center [443, 344] width 80 height 22
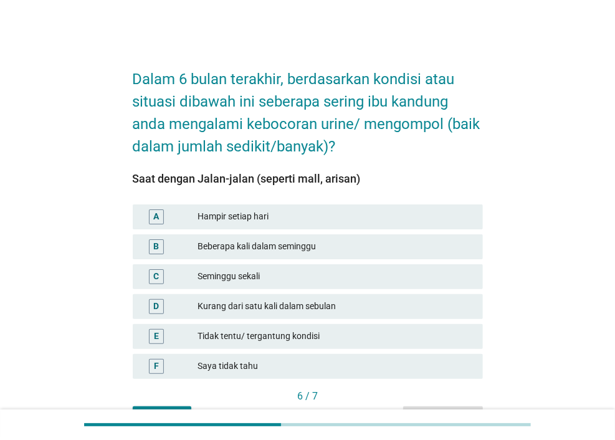
click at [355, 263] on div "C Seminggu sekali" at bounding box center [307, 277] width 355 height 30
click at [350, 259] on div "B Beberapa kali dalam seminggu" at bounding box center [307, 247] width 355 height 30
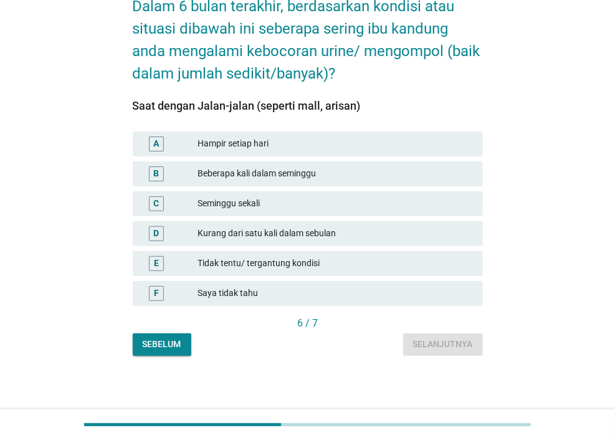
scroll to position [74, 0]
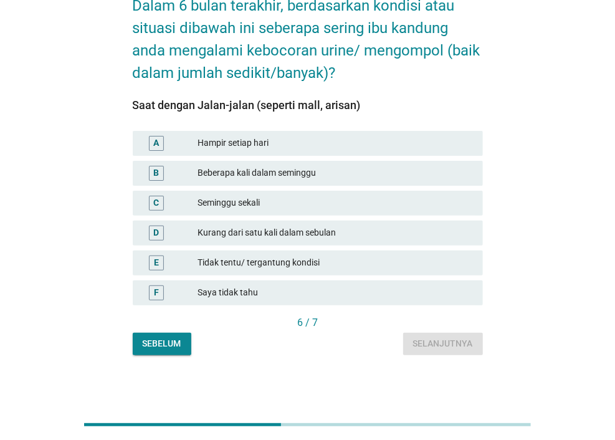
click at [307, 194] on div "C Seminggu sekali" at bounding box center [308, 203] width 350 height 25
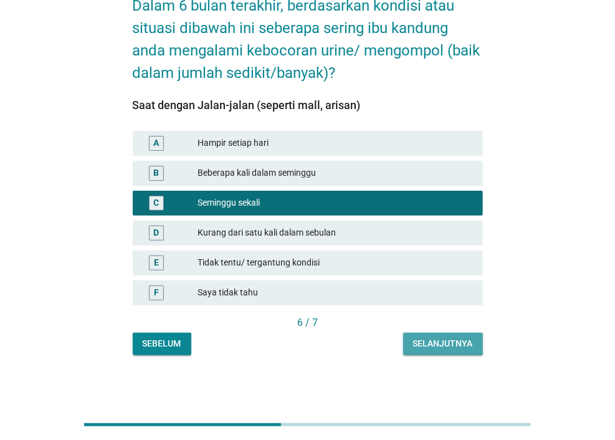
click at [438, 349] on div "Selanjutnya" at bounding box center [443, 343] width 60 height 13
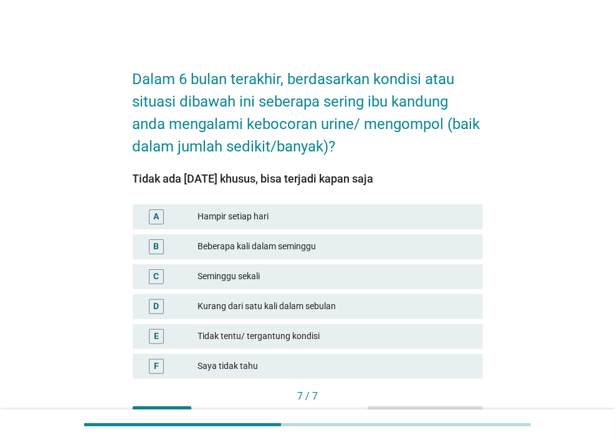
click at [344, 248] on div "Beberapa kali dalam seminggu" at bounding box center [336, 246] width 276 height 15
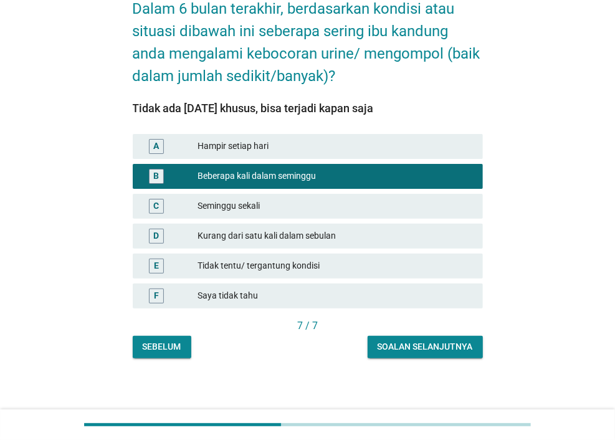
scroll to position [74, 0]
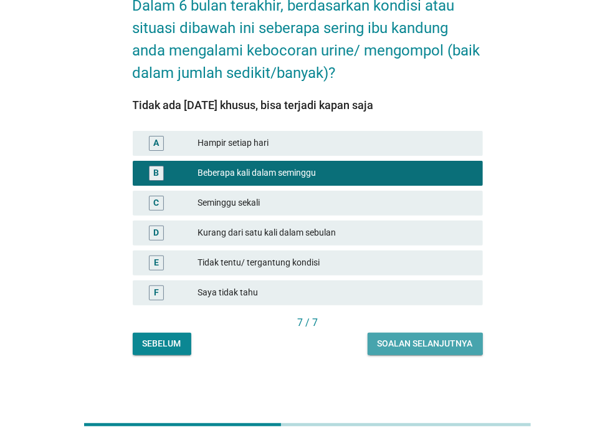
click at [433, 341] on div "Soalan selanjutnya" at bounding box center [425, 343] width 95 height 13
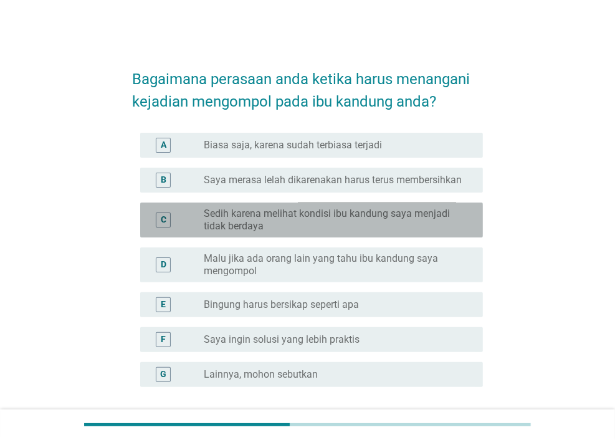
click at [301, 203] on div "C radio_button_unchecked Sedih karena melihat kondisi ibu kandung saya menjadi …" at bounding box center [311, 220] width 343 height 35
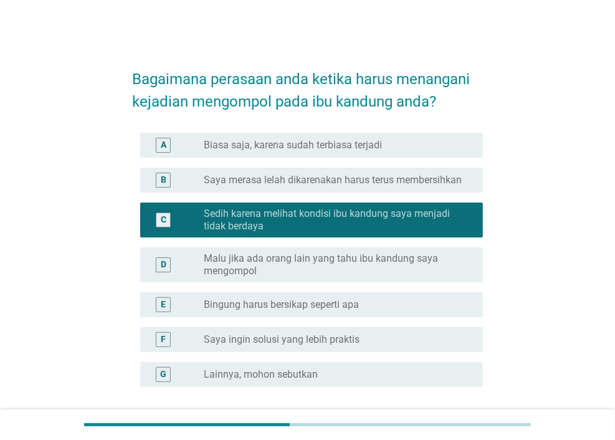
click at [317, 266] on label "Malu jika ada orang lain yang tahu ibu kandung saya mengompol" at bounding box center [333, 265] width 259 height 25
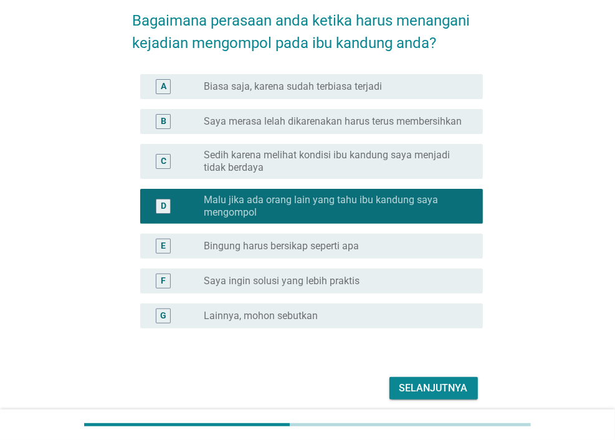
scroll to position [107, 0]
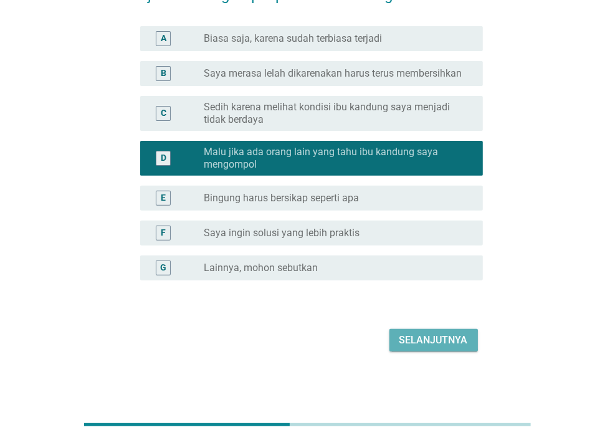
click at [405, 341] on div "Selanjutnya" at bounding box center [434, 340] width 69 height 15
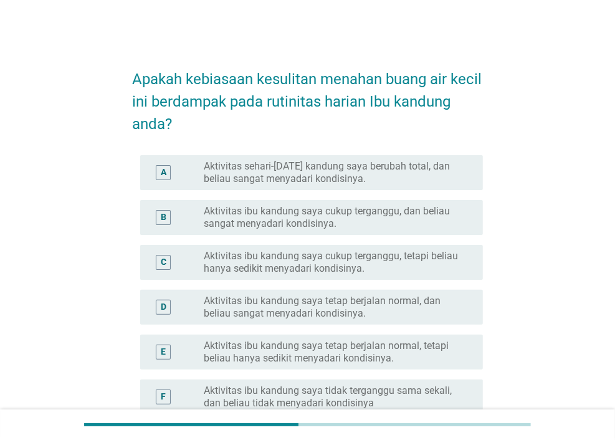
click at [343, 272] on label "Aktivitas ibu kandung saya cukup terganggu, tetapi beliau hanya sedikit menyada…" at bounding box center [333, 262] width 259 height 25
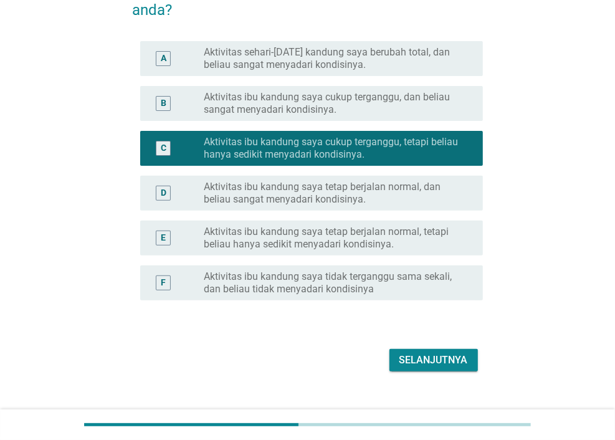
scroll to position [134, 0]
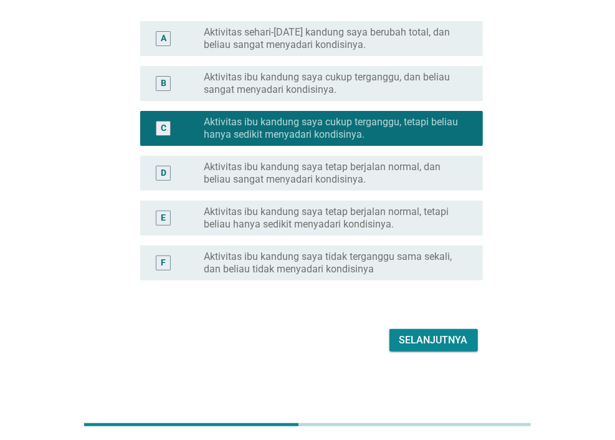
click at [406, 325] on div "Selanjutnya" at bounding box center [308, 340] width 350 height 30
click at [408, 334] on div "Selanjutnya" at bounding box center [434, 340] width 69 height 15
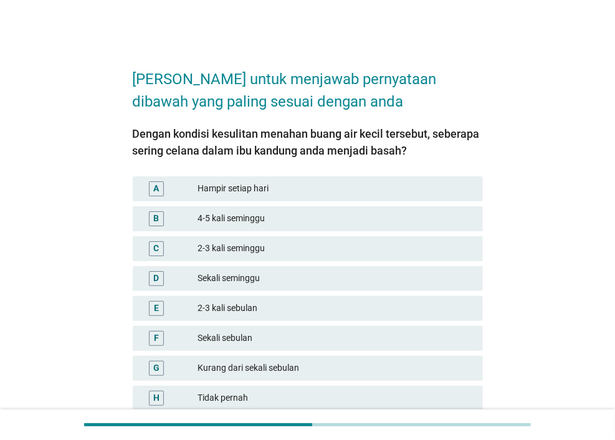
click at [328, 260] on div "C 2-3 kali seminggu" at bounding box center [308, 248] width 350 height 25
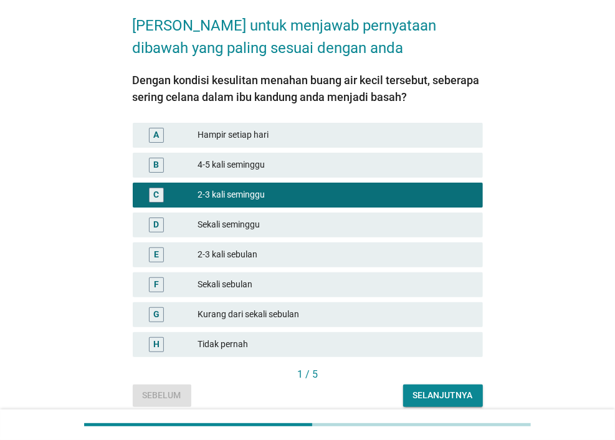
scroll to position [105, 0]
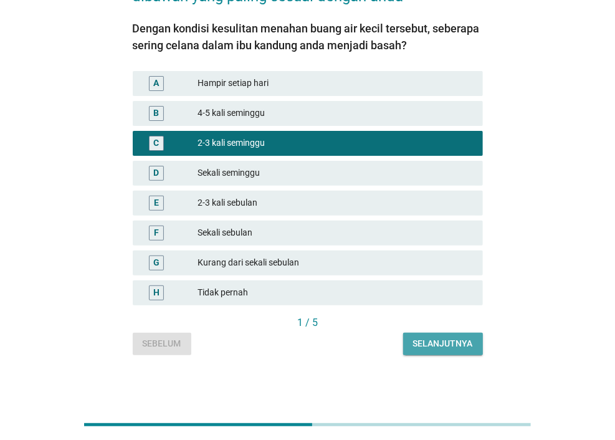
click at [422, 345] on div "Selanjutnya" at bounding box center [443, 343] width 60 height 13
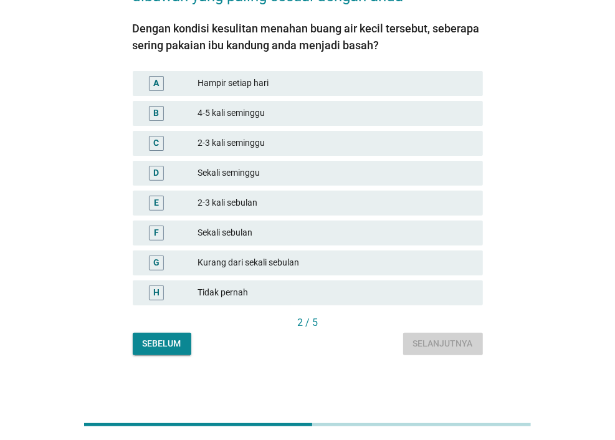
scroll to position [0, 0]
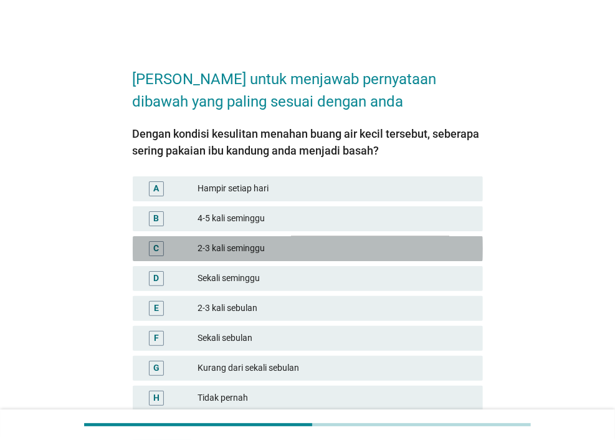
click at [339, 259] on div "C 2-3 kali seminggu" at bounding box center [308, 248] width 350 height 25
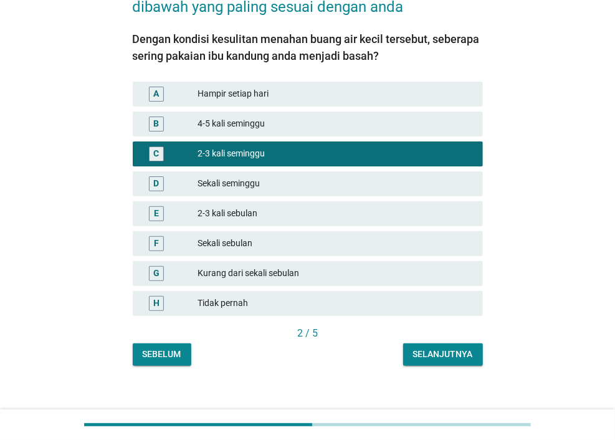
scroll to position [105, 0]
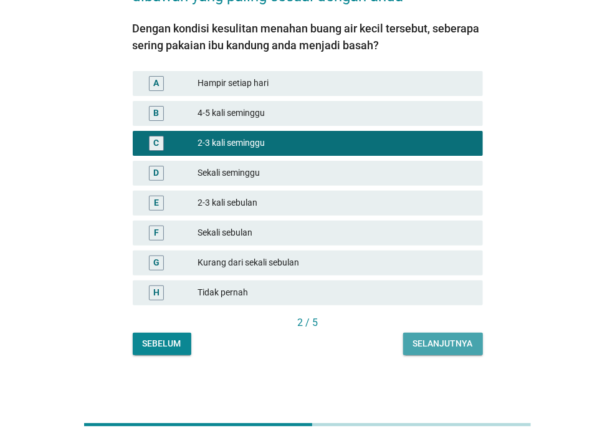
click at [430, 347] on div "Selanjutnya" at bounding box center [443, 343] width 60 height 13
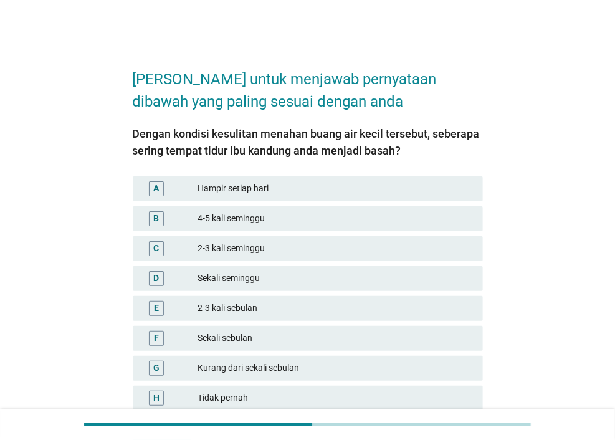
click at [340, 231] on div "B 4-5 kali seminggu" at bounding box center [307, 219] width 355 height 30
click at [292, 239] on div "C 2-3 kali seminggu" at bounding box center [308, 248] width 350 height 25
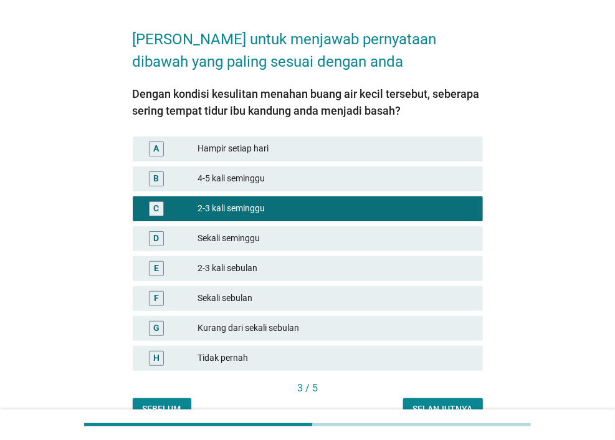
scroll to position [62, 0]
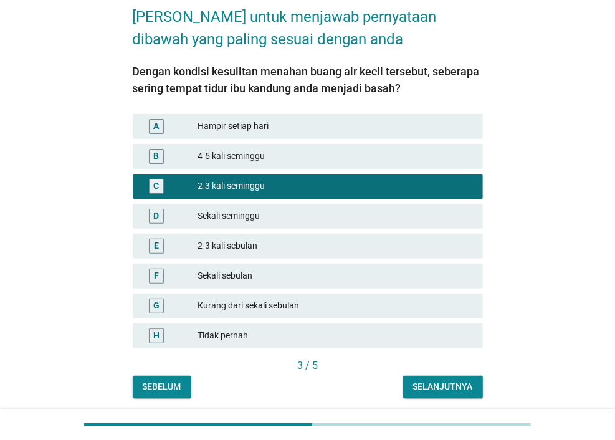
click at [424, 387] on div "Selanjutnya" at bounding box center [443, 386] width 60 height 13
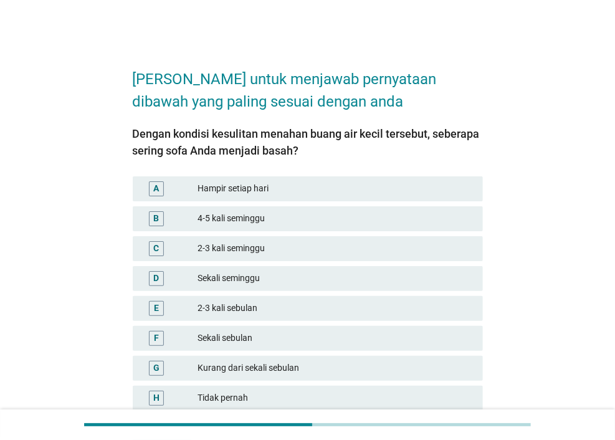
drag, startPoint x: 334, startPoint y: 340, endPoint x: 324, endPoint y: 340, distance: 10.0
click at [325, 340] on div "Sekali sebulan" at bounding box center [336, 338] width 276 height 15
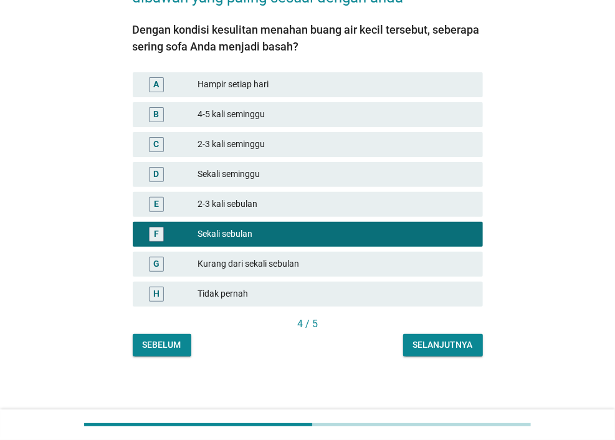
scroll to position [105, 0]
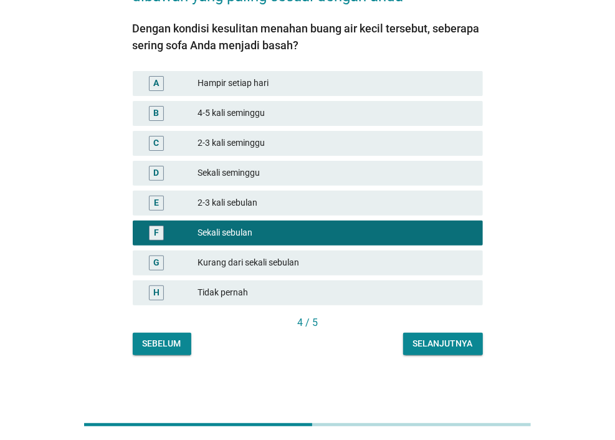
click at [209, 426] on div at bounding box center [198, 424] width 228 height 3
click at [441, 337] on div "Selanjutnya" at bounding box center [443, 343] width 60 height 13
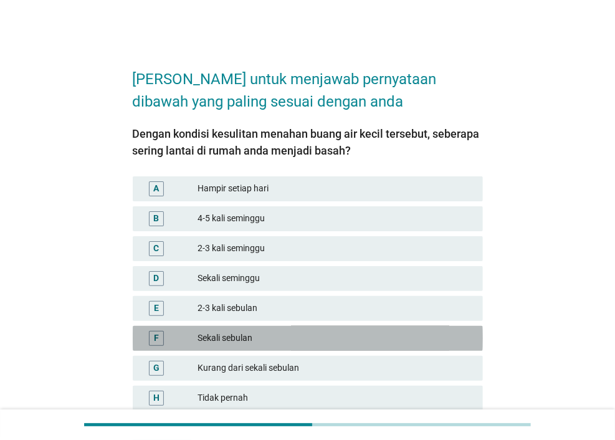
click at [335, 338] on div "Sekali sebulan" at bounding box center [336, 338] width 276 height 15
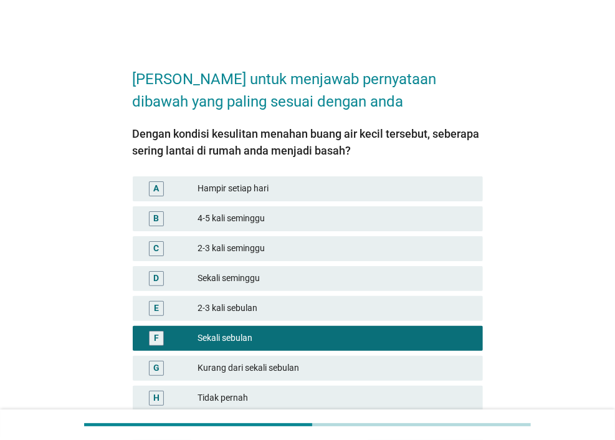
click at [311, 296] on div "E 2-3 kali sebulan" at bounding box center [308, 308] width 350 height 25
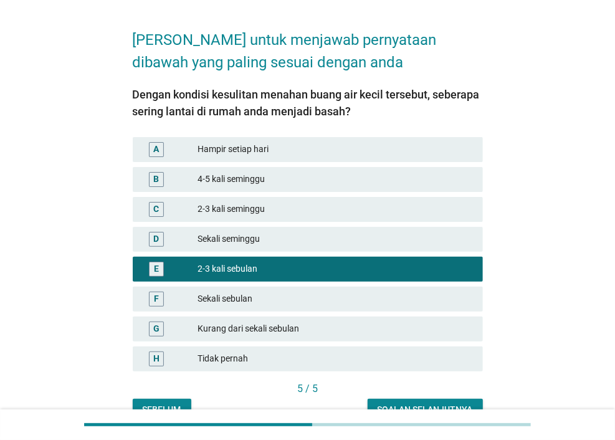
scroll to position [105, 0]
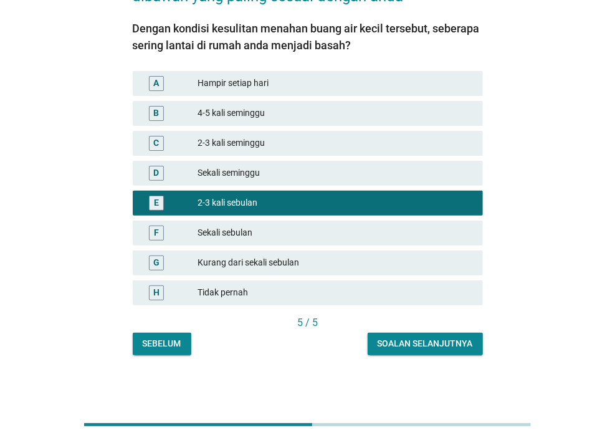
click at [430, 341] on div "Soalan selanjutnya" at bounding box center [425, 343] width 95 height 13
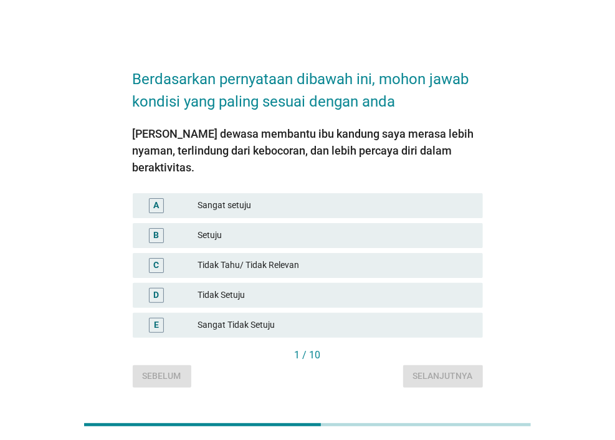
click at [406, 259] on div "Tidak Tahu/ Tidak Relevan" at bounding box center [336, 265] width 276 height 15
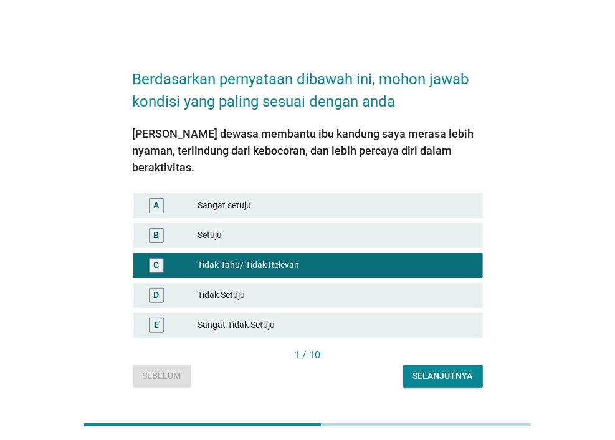
click at [306, 228] on div "Setuju" at bounding box center [336, 235] width 276 height 15
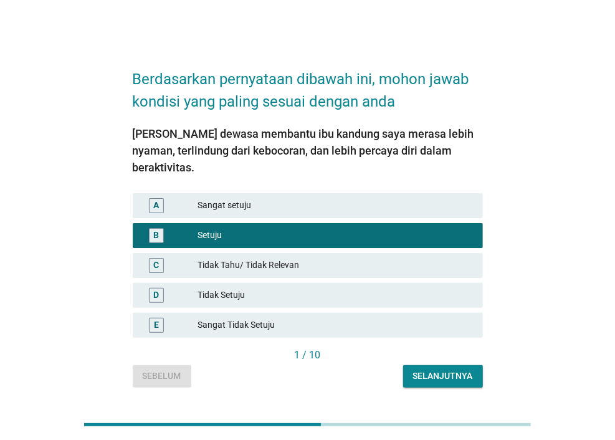
click at [421, 370] on div "Selanjutnya" at bounding box center [443, 376] width 60 height 13
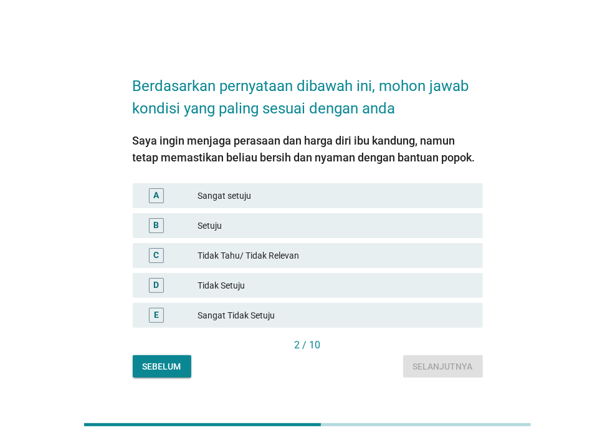
click at [316, 230] on div "Setuju" at bounding box center [336, 225] width 276 height 15
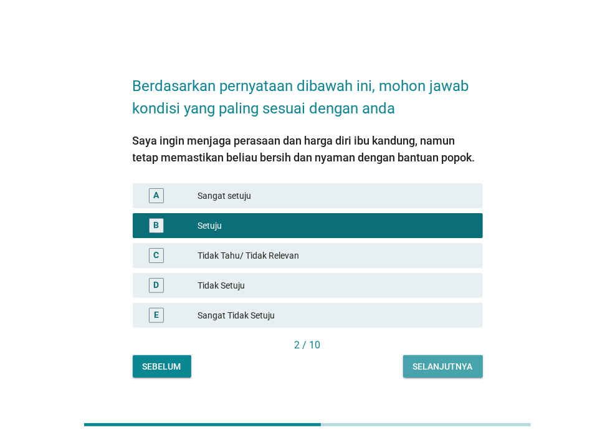
click at [420, 358] on button "Selanjutnya" at bounding box center [443, 366] width 80 height 22
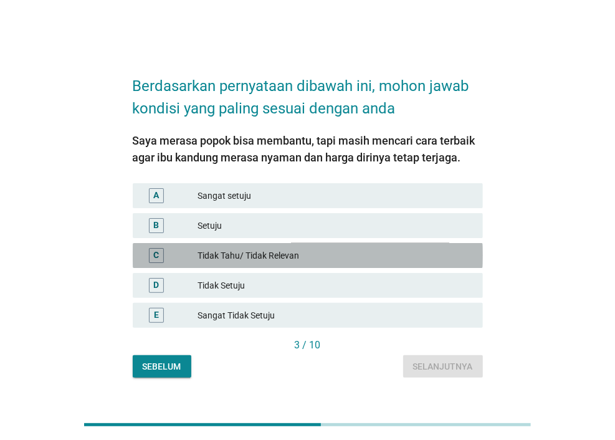
click at [314, 259] on div "Tidak Tahu/ Tidak Relevan" at bounding box center [336, 255] width 276 height 15
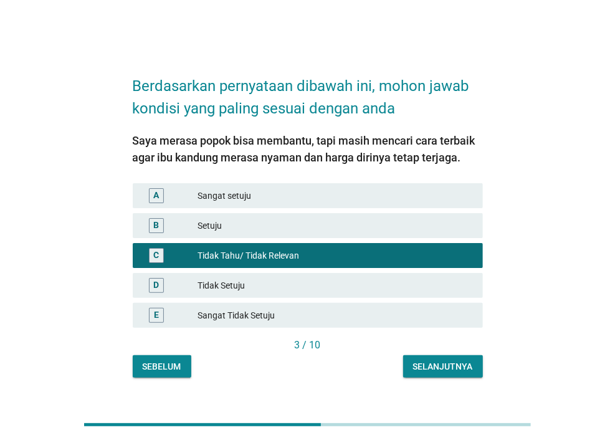
drag, startPoint x: 422, startPoint y: 362, endPoint x: 409, endPoint y: 360, distance: 13.3
click at [422, 362] on div "Selanjutnya" at bounding box center [443, 366] width 60 height 13
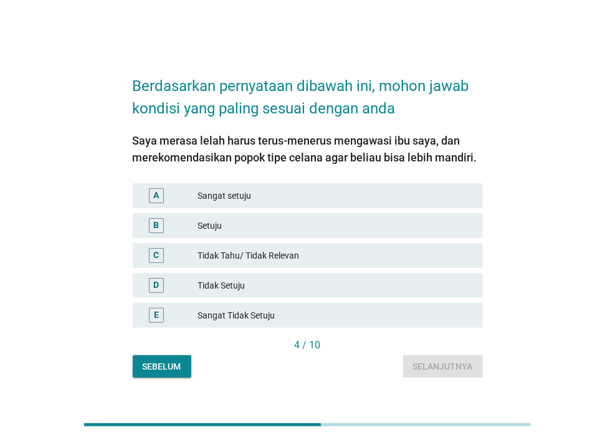
click at [308, 271] on div "D Tidak Setuju" at bounding box center [307, 286] width 355 height 30
click at [314, 285] on div "Tidak Setuju" at bounding box center [336, 285] width 276 height 15
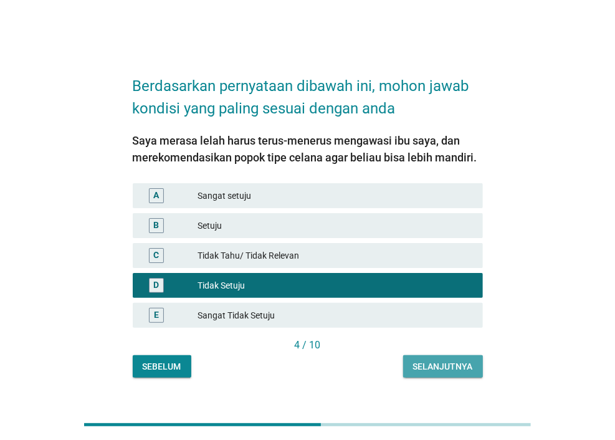
click at [454, 370] on div "Selanjutnya" at bounding box center [443, 366] width 60 height 13
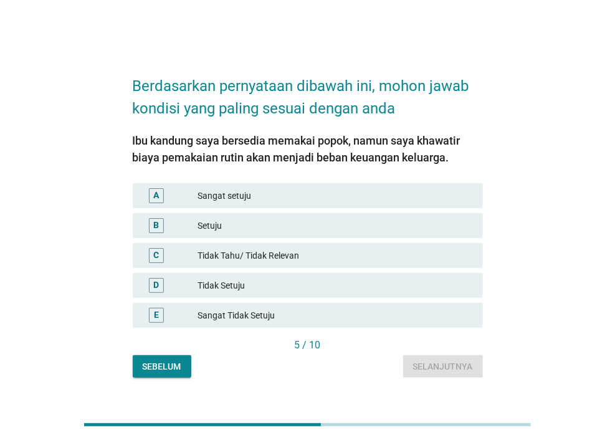
click at [317, 233] on div "Setuju" at bounding box center [336, 225] width 276 height 15
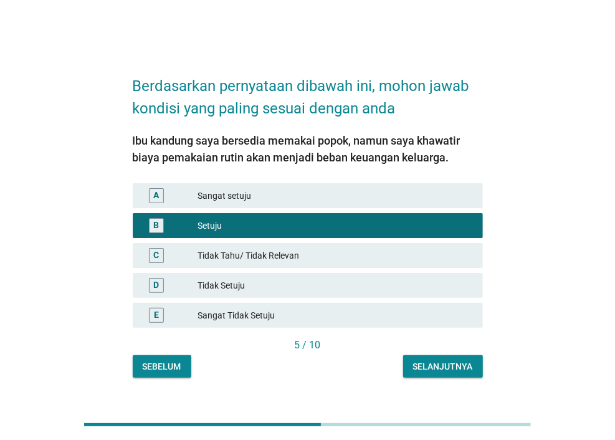
click at [426, 364] on div "Selanjutnya" at bounding box center [443, 366] width 60 height 13
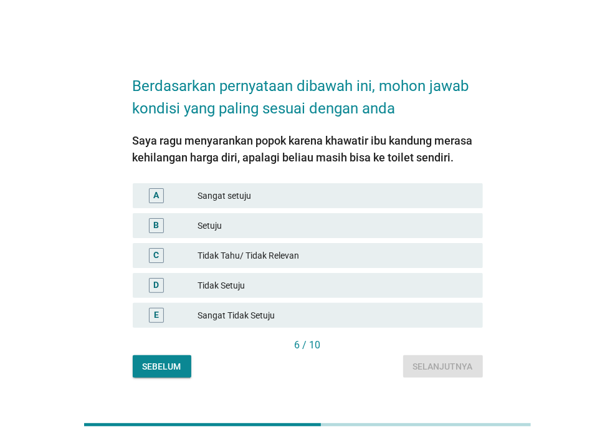
click at [319, 229] on div "Setuju" at bounding box center [336, 225] width 276 height 15
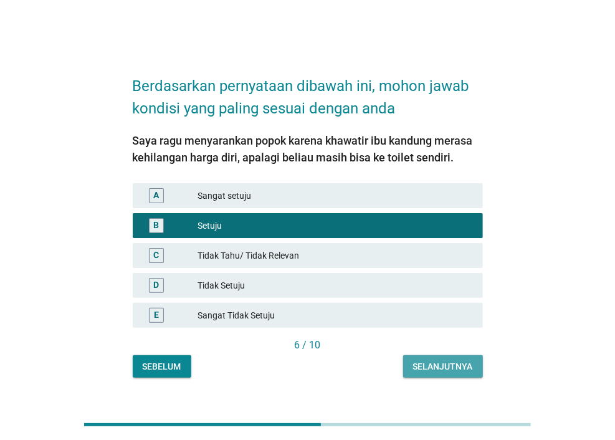
click at [448, 367] on div "Selanjutnya" at bounding box center [443, 366] width 60 height 13
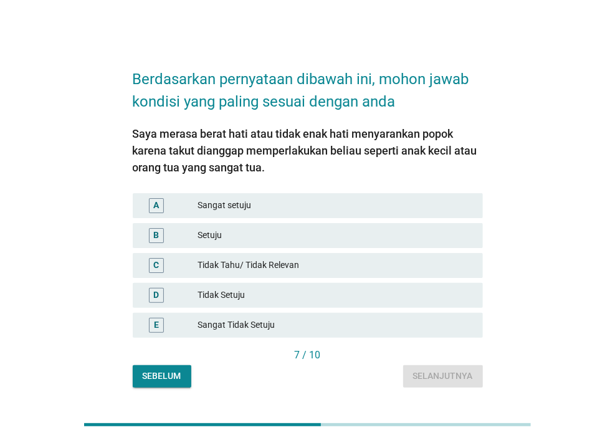
click at [333, 206] on div "Sangat setuju" at bounding box center [336, 205] width 276 height 15
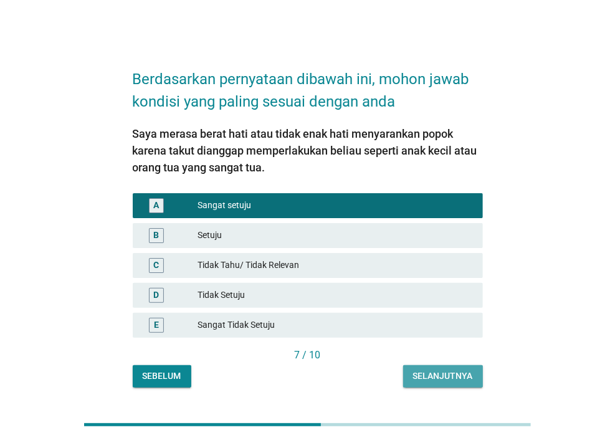
click at [456, 372] on div "Selanjutnya" at bounding box center [443, 376] width 60 height 13
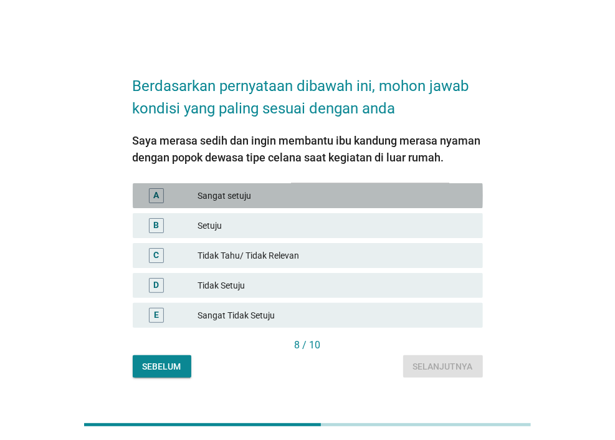
click at [313, 198] on div "Sangat setuju" at bounding box center [336, 195] width 276 height 15
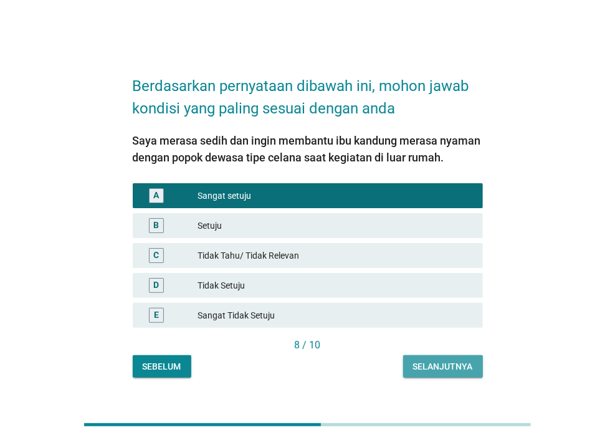
click at [443, 372] on div "Selanjutnya" at bounding box center [443, 366] width 60 height 13
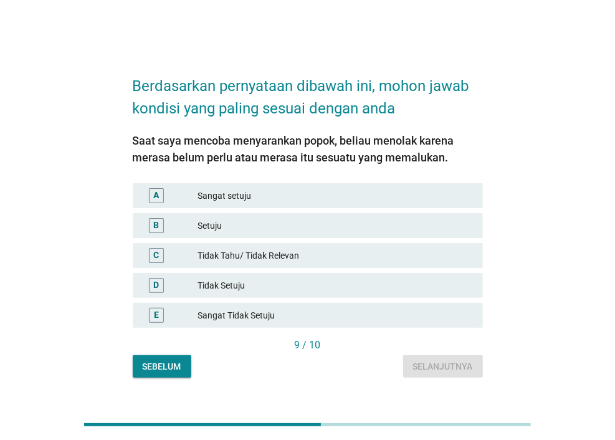
click at [313, 281] on div "Tidak Setuju" at bounding box center [336, 285] width 276 height 15
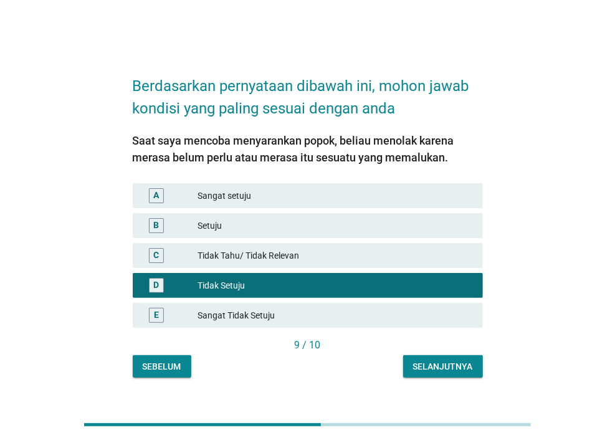
drag, startPoint x: 175, startPoint y: 461, endPoint x: 177, endPoint y: 470, distance: 9.7
click at [177, 440] on html "Berdasarkan pernyataan dibawah ini, mohon jawab kondisi yang paling sesuai deng…" at bounding box center [307, 220] width 615 height 440
click at [184, 241] on div "C Tidak Tahu/ Tidak Relevan" at bounding box center [307, 256] width 355 height 30
drag, startPoint x: 186, startPoint y: 222, endPoint x: 187, endPoint y: 230, distance: 8.2
click at [187, 230] on div "B" at bounding box center [170, 225] width 55 height 15
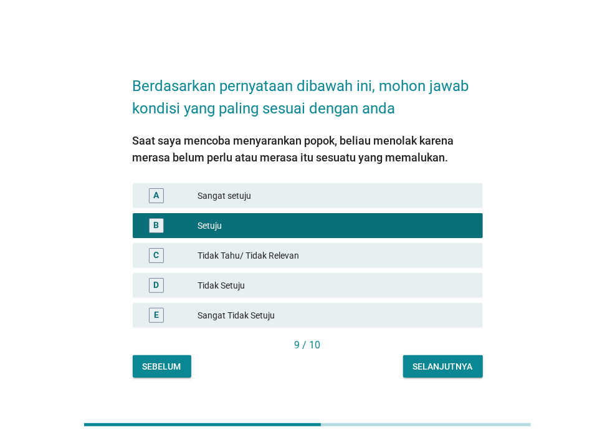
drag, startPoint x: 438, startPoint y: 380, endPoint x: 425, endPoint y: 372, distance: 14.9
click at [438, 380] on div "Berdasarkan pernyataan dibawah ini, mohon jawab kondisi yang paling sesuai deng…" at bounding box center [308, 219] width 370 height 335
click at [420, 370] on div "Selanjutnya" at bounding box center [443, 366] width 60 height 13
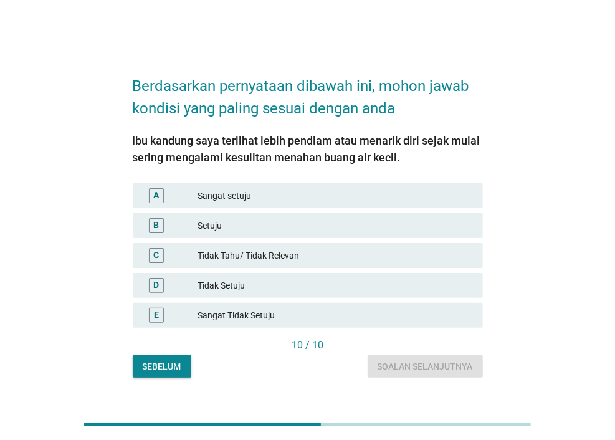
click at [346, 265] on div "C Tidak Tahu/ Tidak Relevan" at bounding box center [308, 255] width 350 height 25
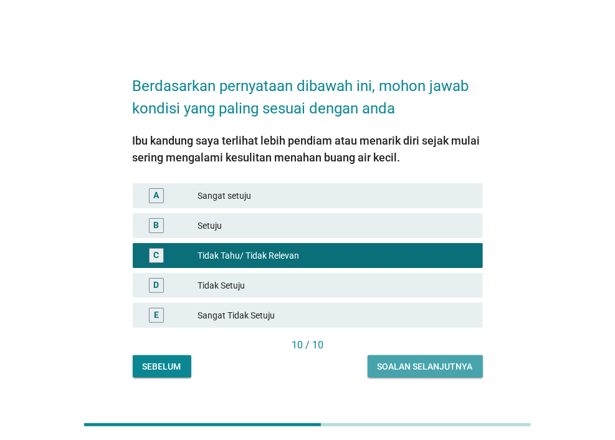
click at [424, 362] on div "Soalan selanjutnya" at bounding box center [425, 366] width 95 height 13
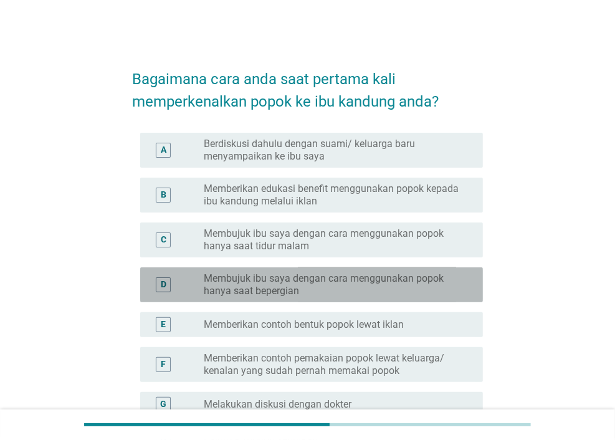
click at [367, 297] on div "D radio_button_unchecked Membujuk ibu saya dengan cara menggunakan popok hanya …" at bounding box center [311, 284] width 343 height 35
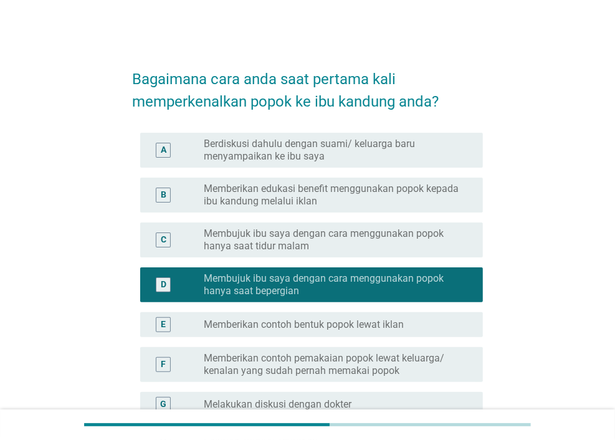
click at [330, 234] on label "Membujuk ibu saya dengan cara menggunakan popok hanya saat tidur malam" at bounding box center [333, 240] width 259 height 25
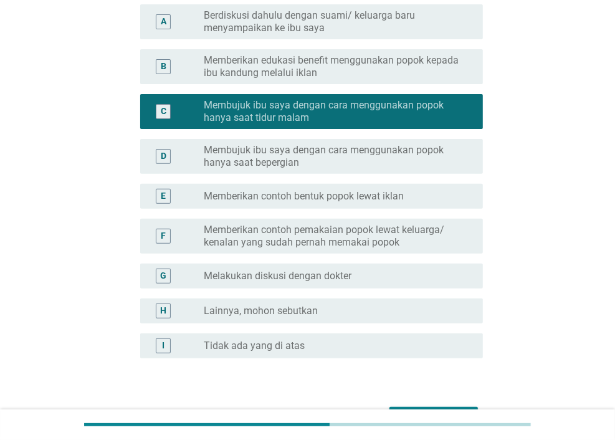
scroll to position [206, 0]
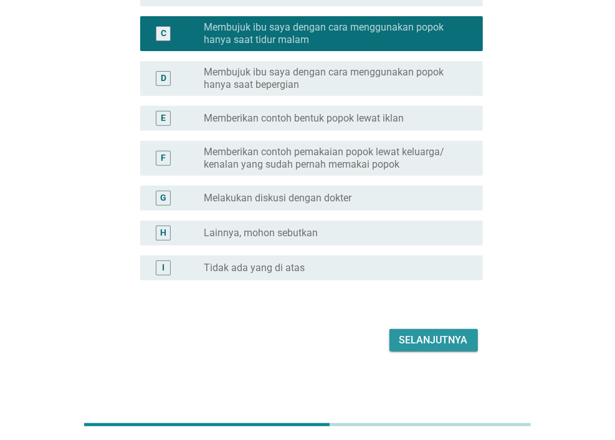
click at [412, 342] on div "Selanjutnya" at bounding box center [434, 340] width 69 height 15
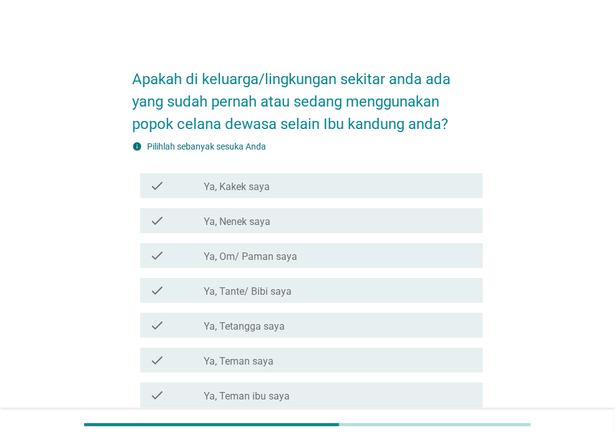
click at [259, 322] on label "Ya, Tetangga saya" at bounding box center [244, 327] width 81 height 12
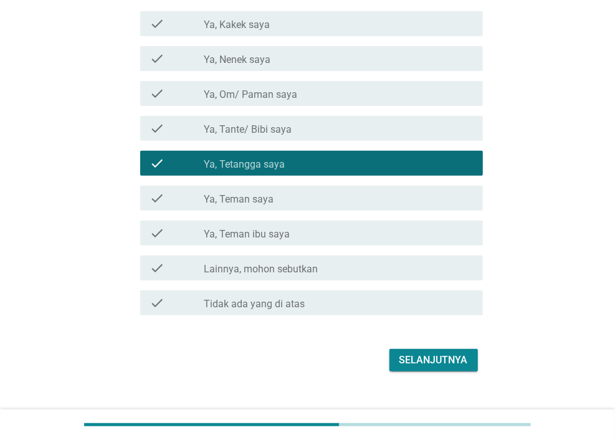
scroll to position [182, 0]
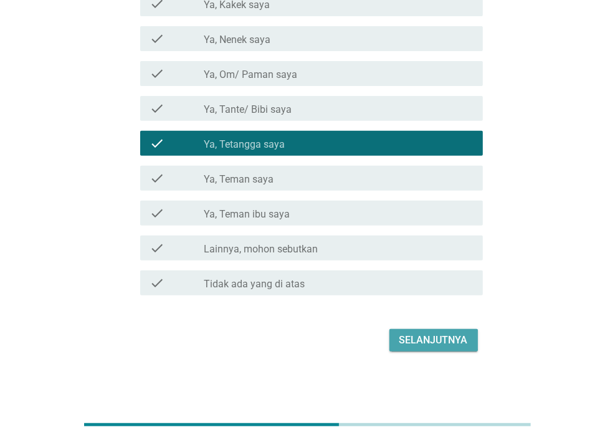
click at [459, 345] on div "Selanjutnya" at bounding box center [434, 340] width 69 height 15
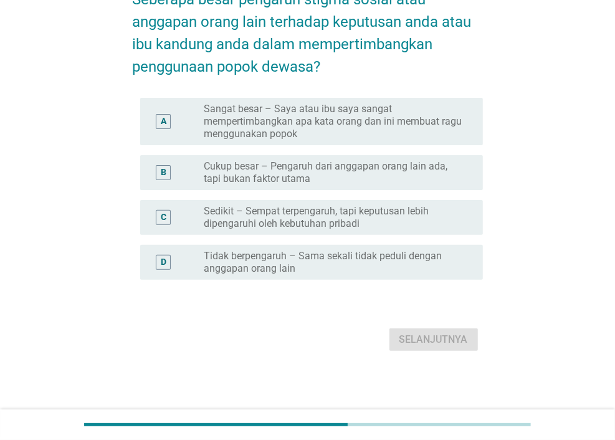
scroll to position [0, 0]
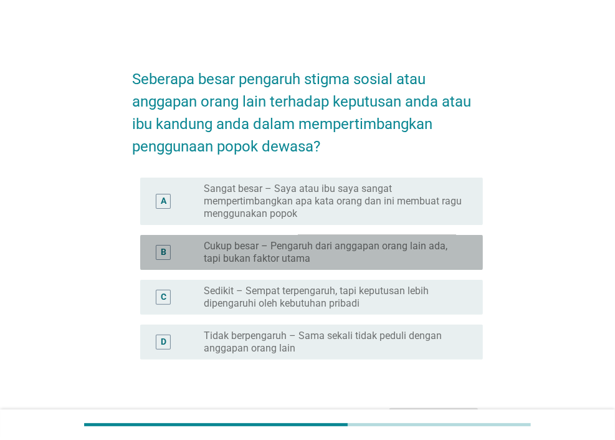
click at [284, 264] on label "Cukup besar – Pengaruh dari anggapan orang lain ada, tapi bukan faktor utama" at bounding box center [333, 252] width 259 height 25
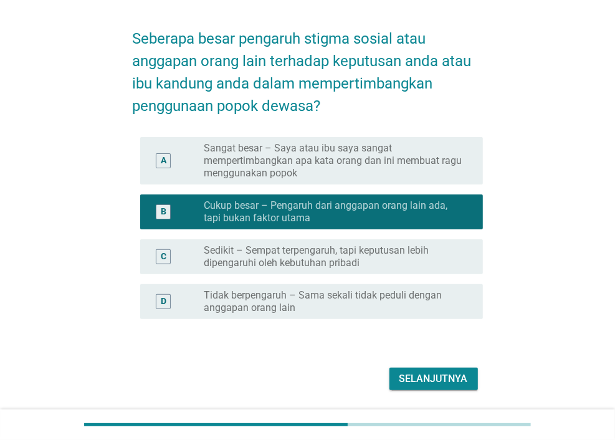
scroll to position [79, 0]
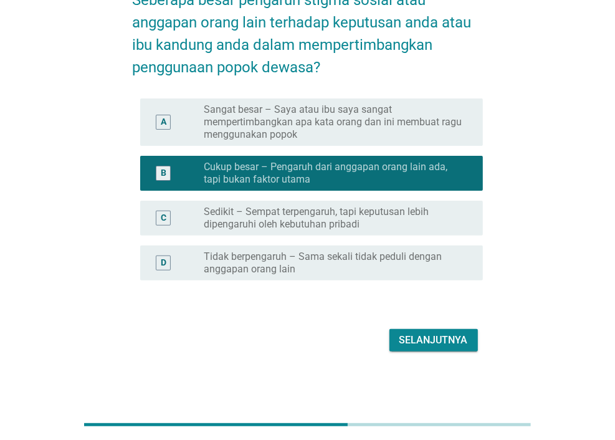
click at [443, 333] on div "Selanjutnya" at bounding box center [434, 340] width 69 height 15
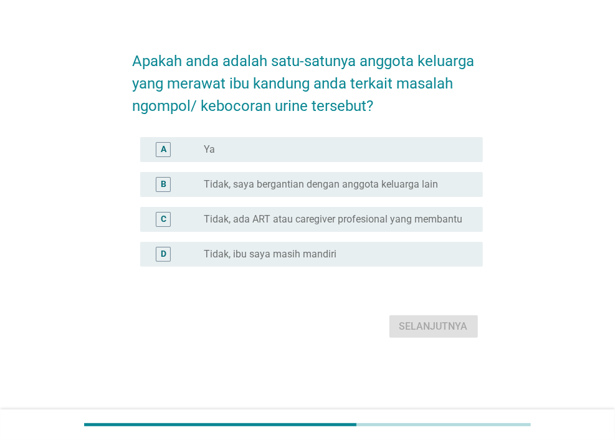
scroll to position [0, 0]
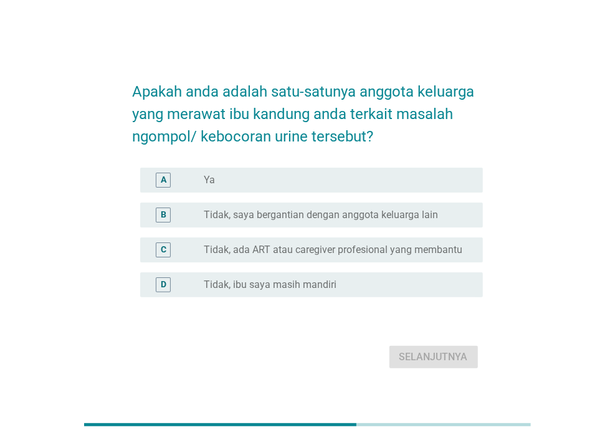
drag, startPoint x: 352, startPoint y: 179, endPoint x: 375, endPoint y: 216, distance: 44.3
click at [354, 180] on div "radio_button_unchecked Ya" at bounding box center [333, 180] width 259 height 12
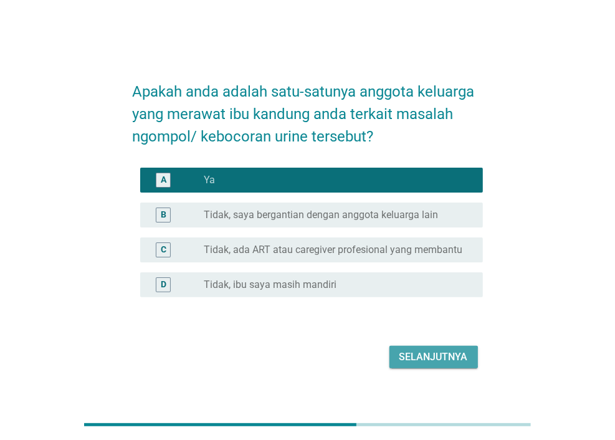
click at [449, 350] on div "Selanjutnya" at bounding box center [434, 357] width 69 height 15
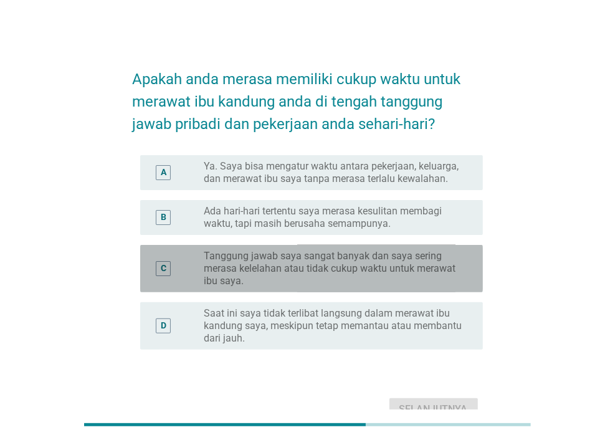
click at [378, 260] on label "Tanggung jawab saya sangat banyak dan saya sering merasa kelelahan atau tidak c…" at bounding box center [333, 268] width 259 height 37
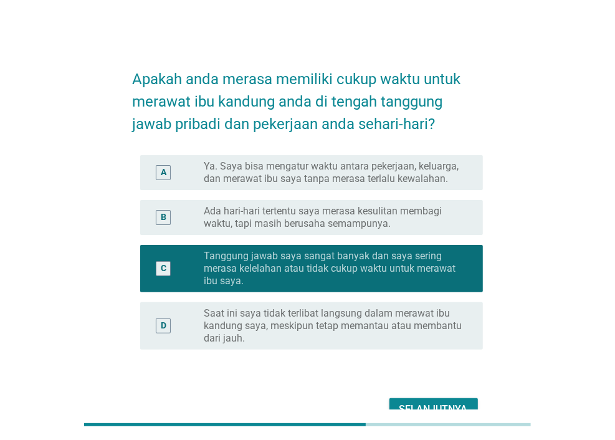
scroll to position [62, 0]
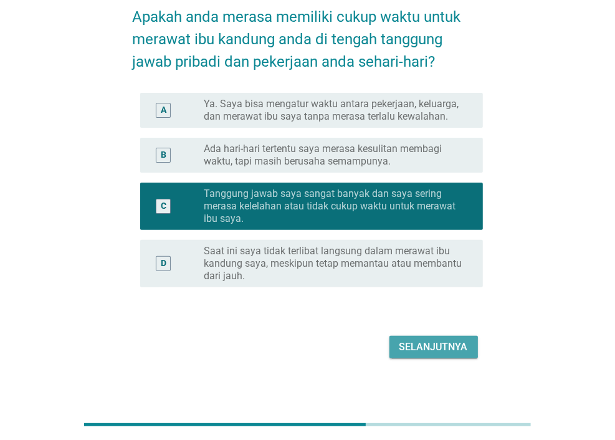
click at [455, 344] on div "Selanjutnya" at bounding box center [434, 347] width 69 height 15
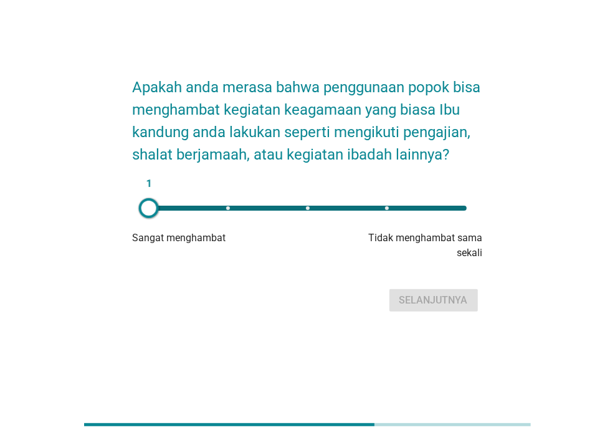
scroll to position [0, 0]
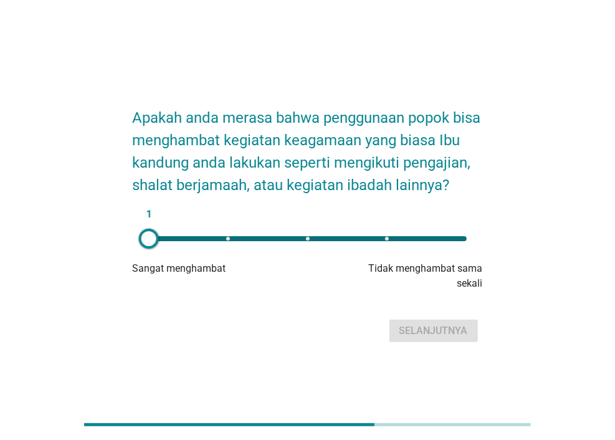
click at [368, 251] on div "1" at bounding box center [308, 238] width 338 height 25
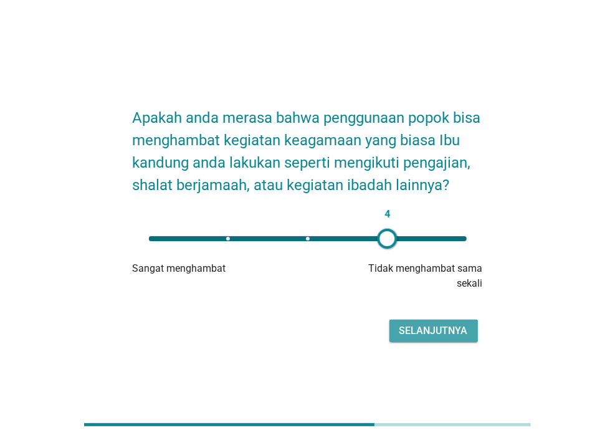
click at [422, 339] on div "Selanjutnya" at bounding box center [434, 331] width 69 height 15
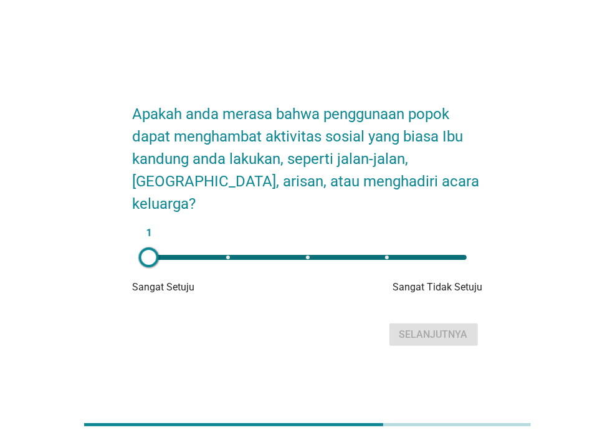
click at [243, 245] on div "1" at bounding box center [308, 257] width 338 height 25
type input "2"
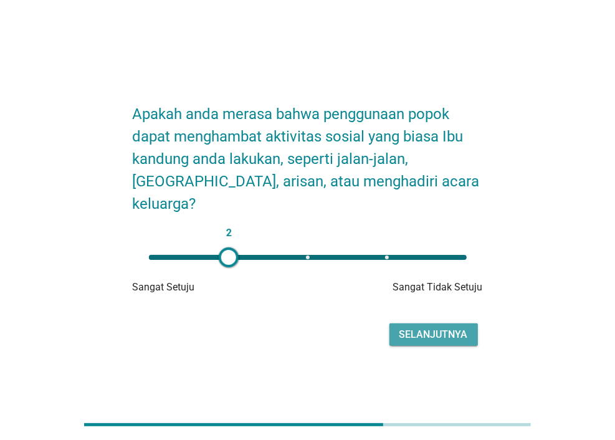
click at [408, 327] on div "Selanjutnya" at bounding box center [434, 334] width 69 height 15
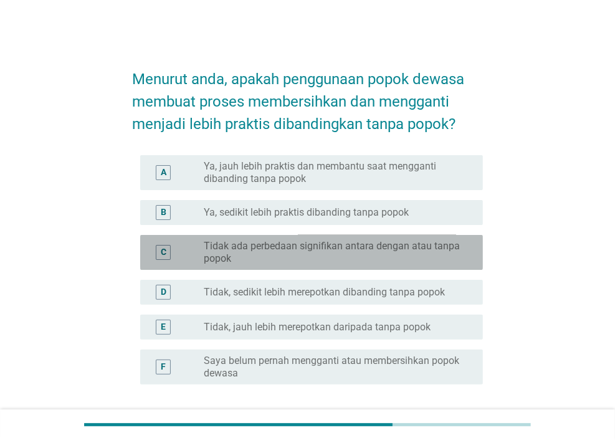
click at [301, 240] on label "Tidak ada perbedaan signifikan antara dengan atau tanpa popok" at bounding box center [333, 252] width 259 height 25
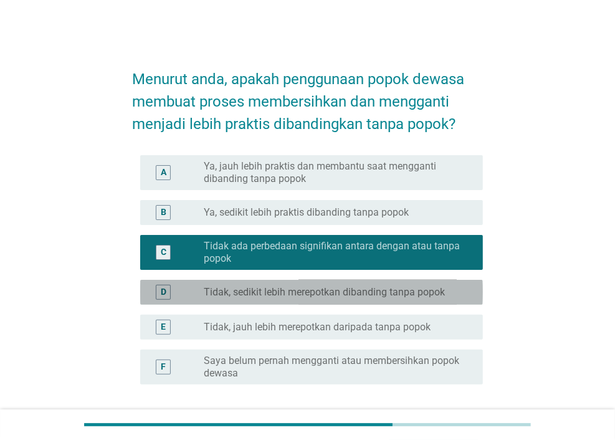
click at [312, 295] on label "Tidak, sedikit lebih merepotkan dibanding tanpa popok" at bounding box center [324, 292] width 241 height 12
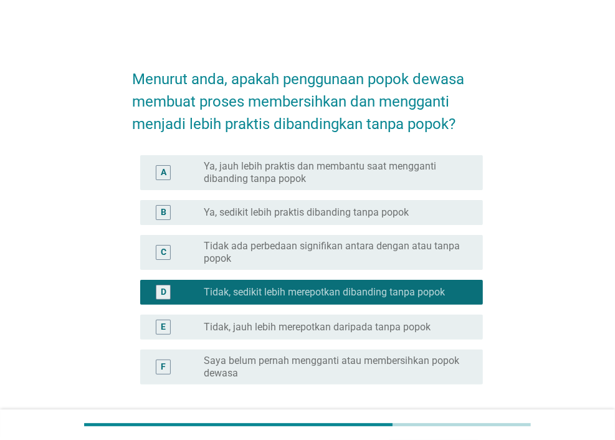
scroll to position [104, 0]
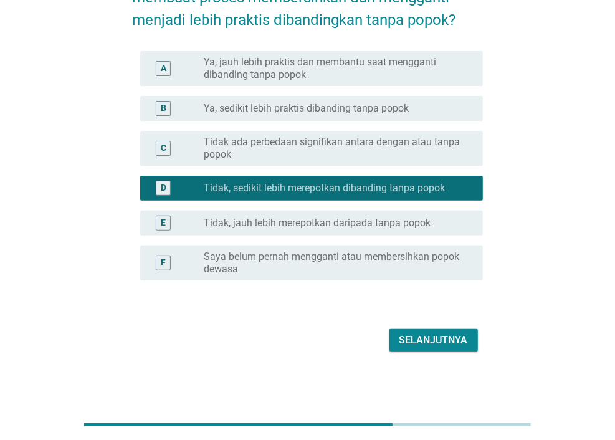
click at [427, 350] on button "Selanjutnya" at bounding box center [434, 340] width 89 height 22
click at [413, 340] on form "Menurut anda, apakah penggunaan popok dewasa membuat proses membersihkan dan me…" at bounding box center [308, 153] width 350 height 404
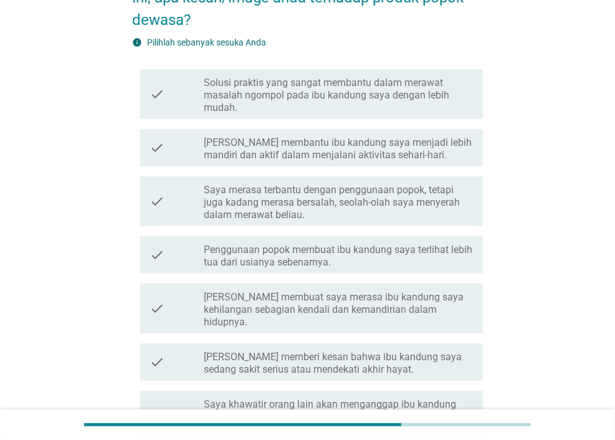
scroll to position [0, 0]
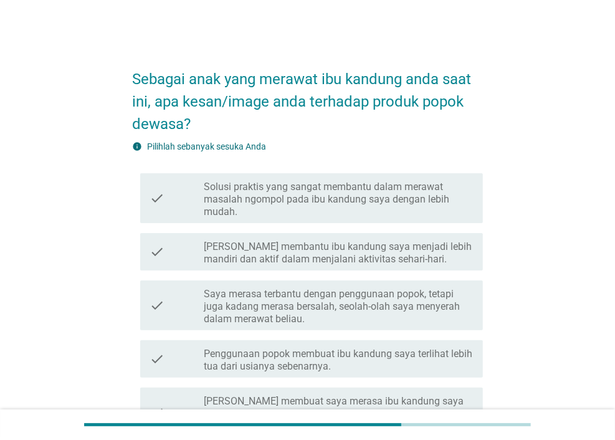
click at [261, 266] on div "check check_box_outline_blank Popok membantu ibu kandung saya menjadi lebih man…" at bounding box center [311, 251] width 343 height 37
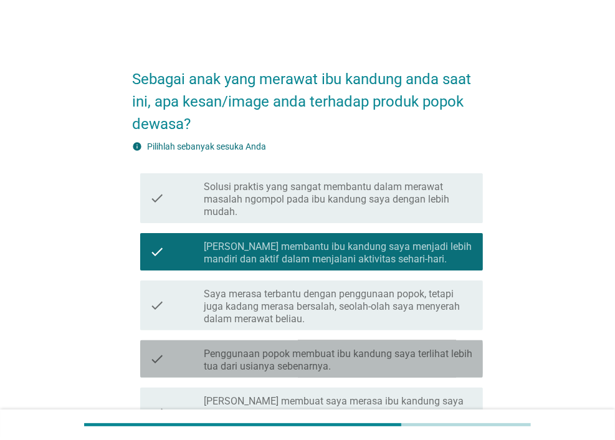
click at [275, 359] on label "Penggunaan popok membuat ibu kandung saya terlihat lebih tua dari usianya seben…" at bounding box center [338, 360] width 269 height 25
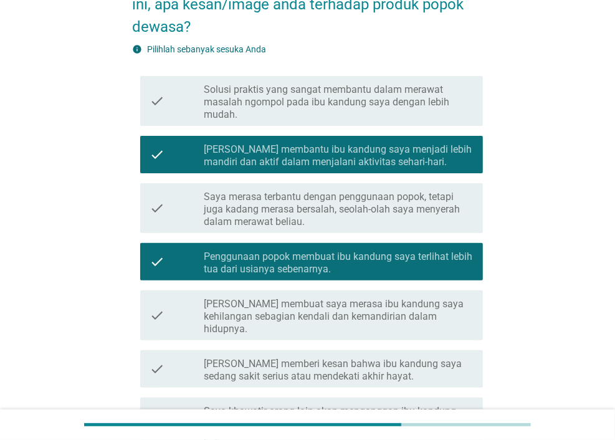
scroll to position [237, 0]
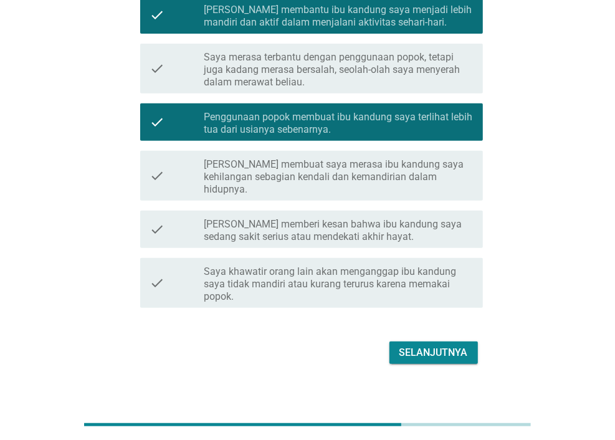
click at [457, 345] on div "Selanjutnya" at bounding box center [434, 352] width 69 height 15
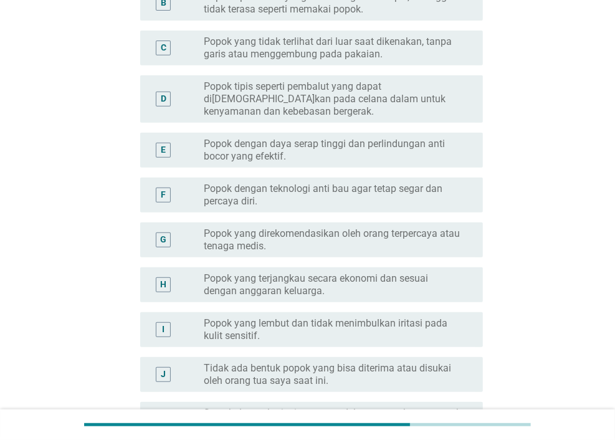
scroll to position [0, 0]
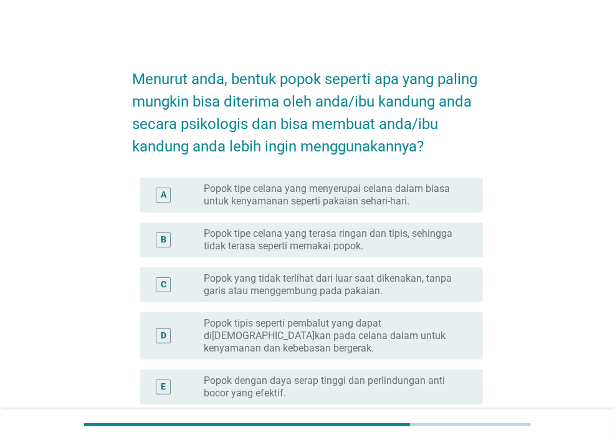
click at [348, 276] on label "Popok yang tidak terlihat dari luar saat dikenakan, tanpa garis atau menggembun…" at bounding box center [333, 284] width 259 height 25
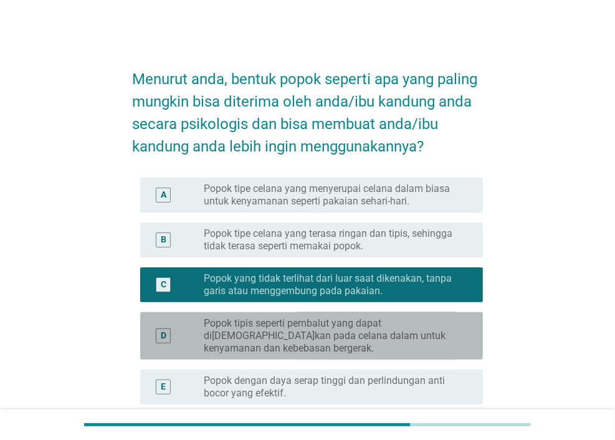
click at [355, 317] on label "Popok tipis seperti pembalut yang dapat di[DEMOGRAPHIC_DATA]kan pada celana dal…" at bounding box center [333, 335] width 259 height 37
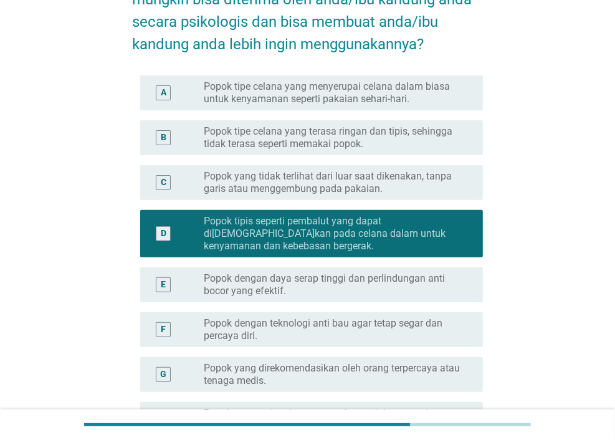
scroll to position [187, 0]
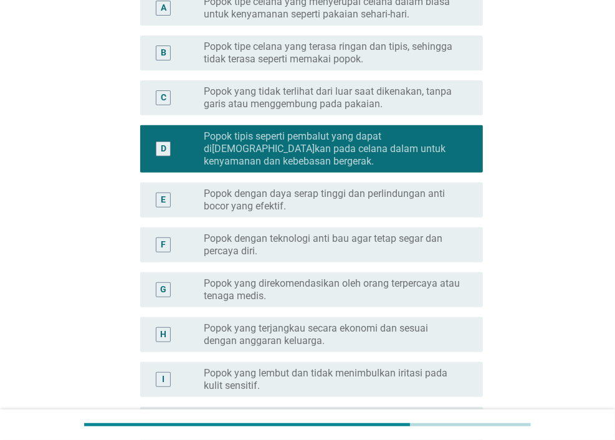
click at [360, 306] on div "G radio_button_unchecked Popok yang direkomendasikan oleh orang terpercaya atau…" at bounding box center [311, 289] width 343 height 35
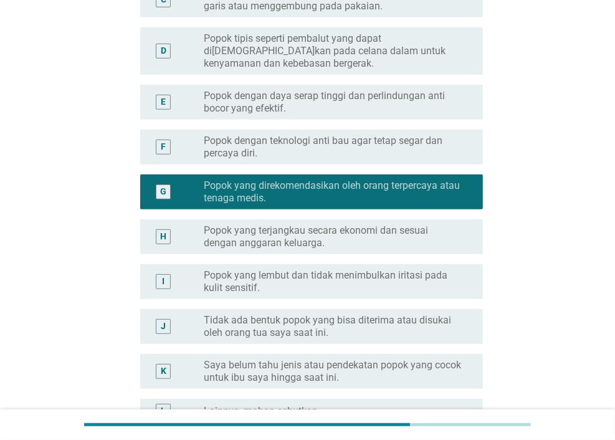
scroll to position [428, 0]
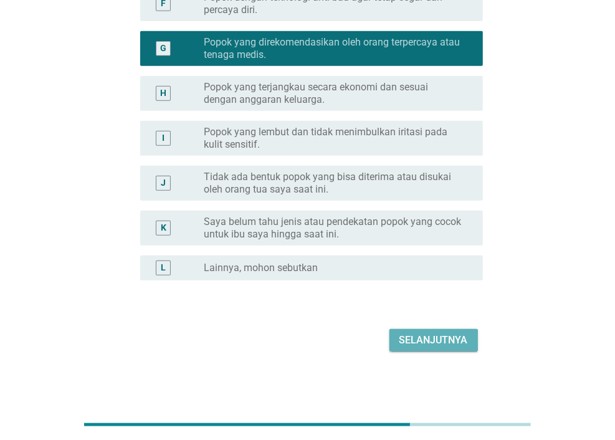
drag, startPoint x: 414, startPoint y: 347, endPoint x: 405, endPoint y: 347, distance: 8.7
click at [412, 347] on div "Selanjutnya" at bounding box center [434, 340] width 69 height 15
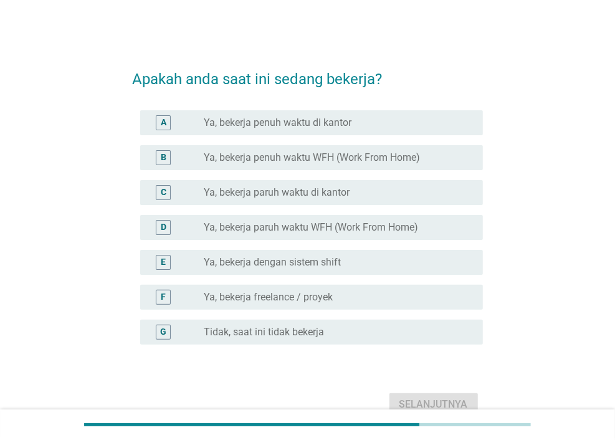
drag, startPoint x: 430, startPoint y: 231, endPoint x: 420, endPoint y: 234, distance: 10.3
click at [430, 232] on div "radio_button_unchecked Ya, bekerja paruh waktu WFH (Work From Home)" at bounding box center [333, 227] width 259 height 12
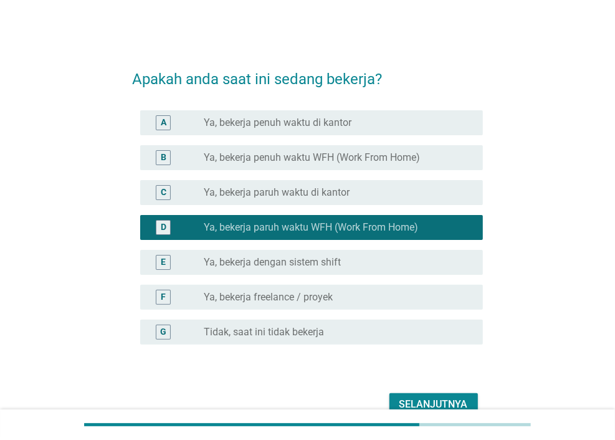
click at [461, 403] on div "Selanjutnya" at bounding box center [434, 404] width 69 height 15
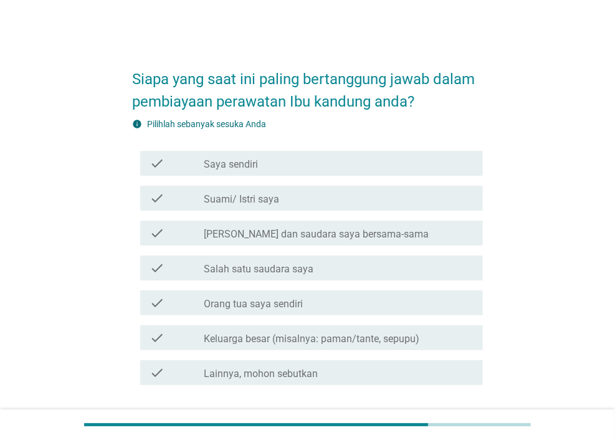
click at [309, 171] on div "check check_box_outline_blank [PERSON_NAME] sendiri" at bounding box center [311, 163] width 343 height 25
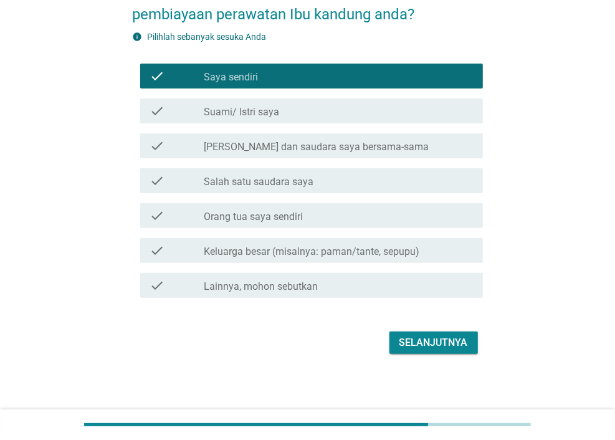
scroll to position [90, 0]
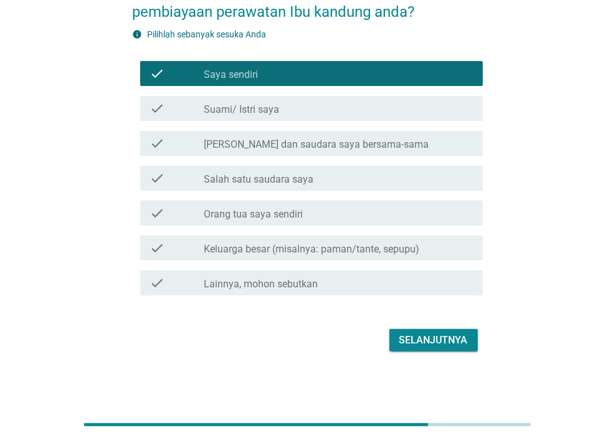
click at [450, 344] on div "Selanjutnya" at bounding box center [434, 340] width 69 height 15
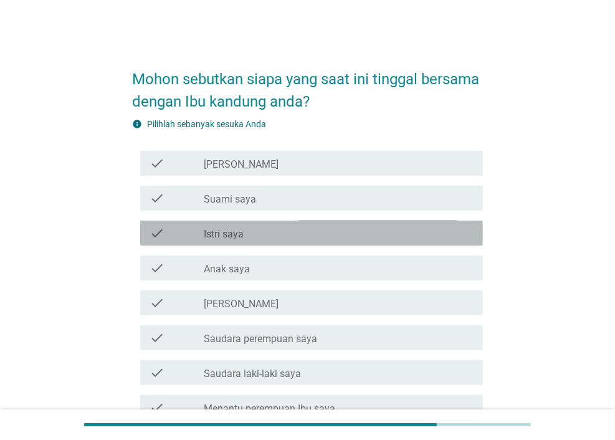
click at [313, 228] on div "check_box_outline_blank Istri saya" at bounding box center [338, 233] width 269 height 15
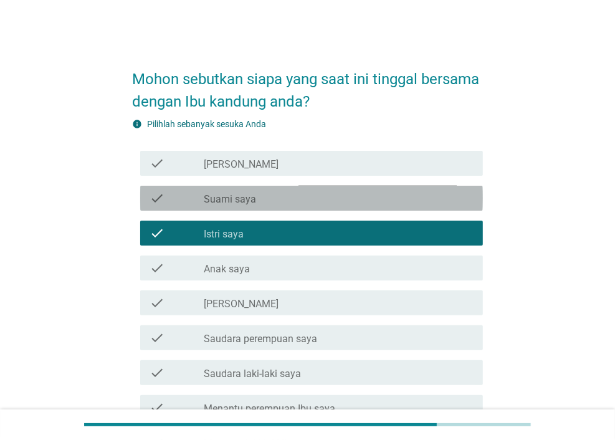
click at [306, 206] on div "check check_box_outline_blank Suami saya" at bounding box center [311, 198] width 343 height 25
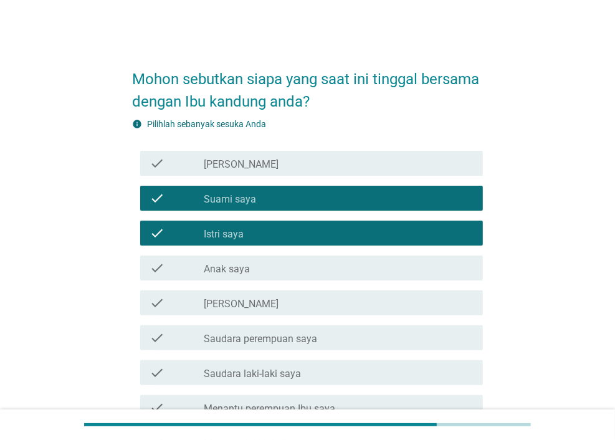
click at [296, 286] on div "check check_box_outline_blank [PERSON_NAME]" at bounding box center [308, 303] width 350 height 35
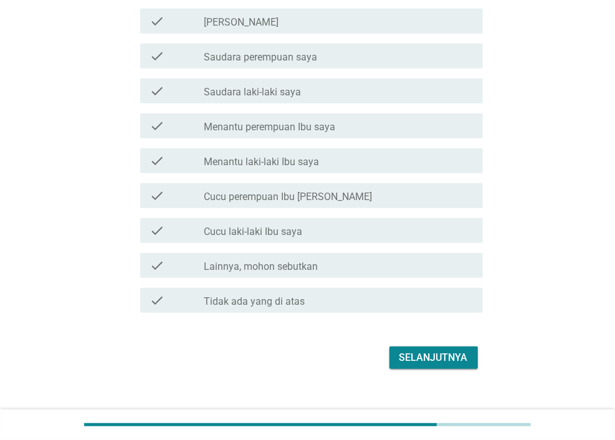
scroll to position [299, 0]
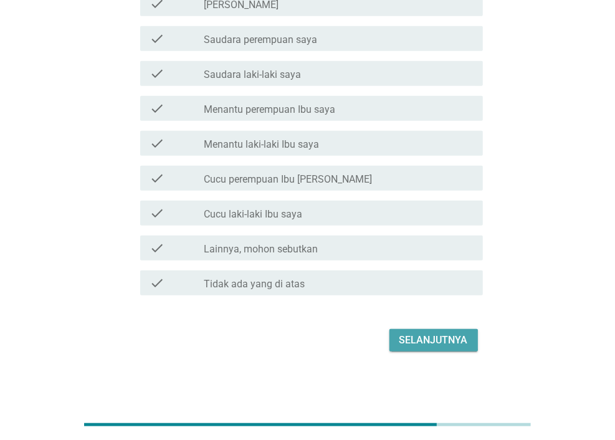
click at [449, 339] on div "Selanjutnya" at bounding box center [434, 340] width 69 height 15
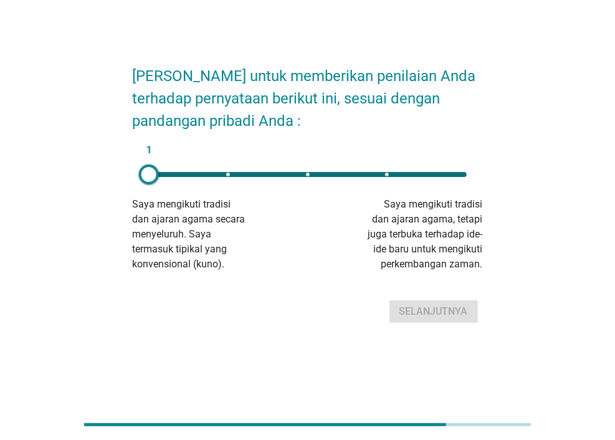
scroll to position [0, 0]
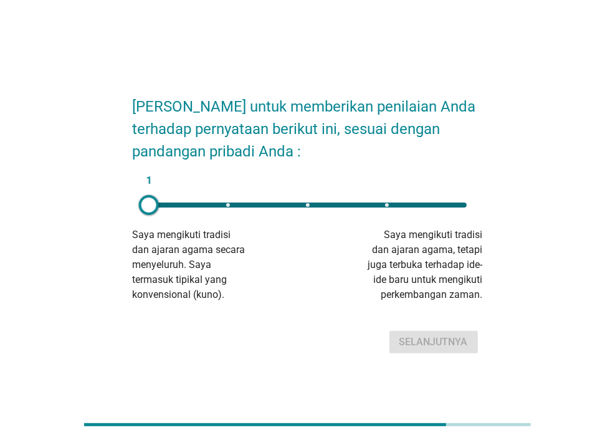
click at [380, 203] on div "1" at bounding box center [308, 205] width 318 height 5
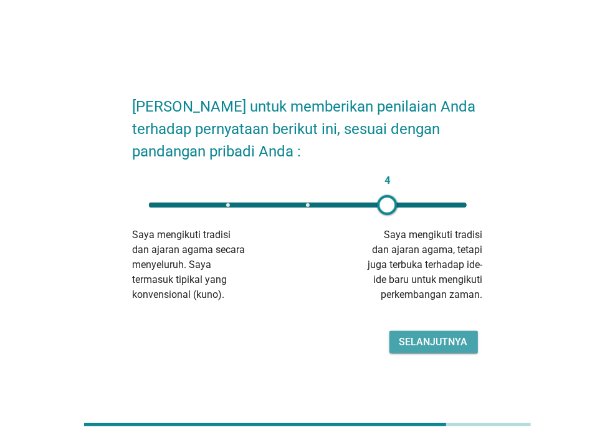
click at [429, 339] on div "Selanjutnya" at bounding box center [434, 342] width 69 height 15
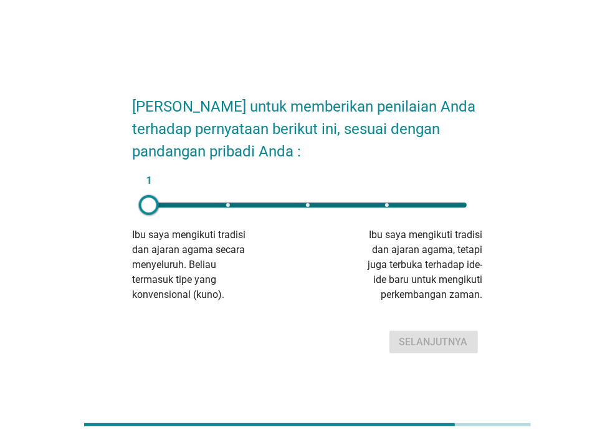
drag, startPoint x: 307, startPoint y: 204, endPoint x: 309, endPoint y: 231, distance: 27.5
click at [302, 204] on div "1" at bounding box center [308, 205] width 318 height 5
type input "3"
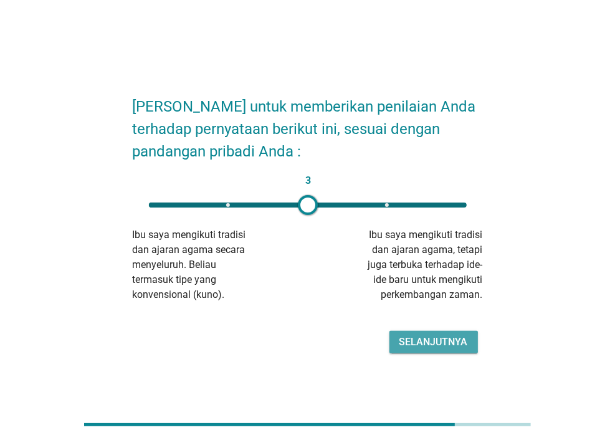
click at [427, 350] on button "Selanjutnya" at bounding box center [434, 342] width 89 height 22
